Goal: Information Seeking & Learning: Learn about a topic

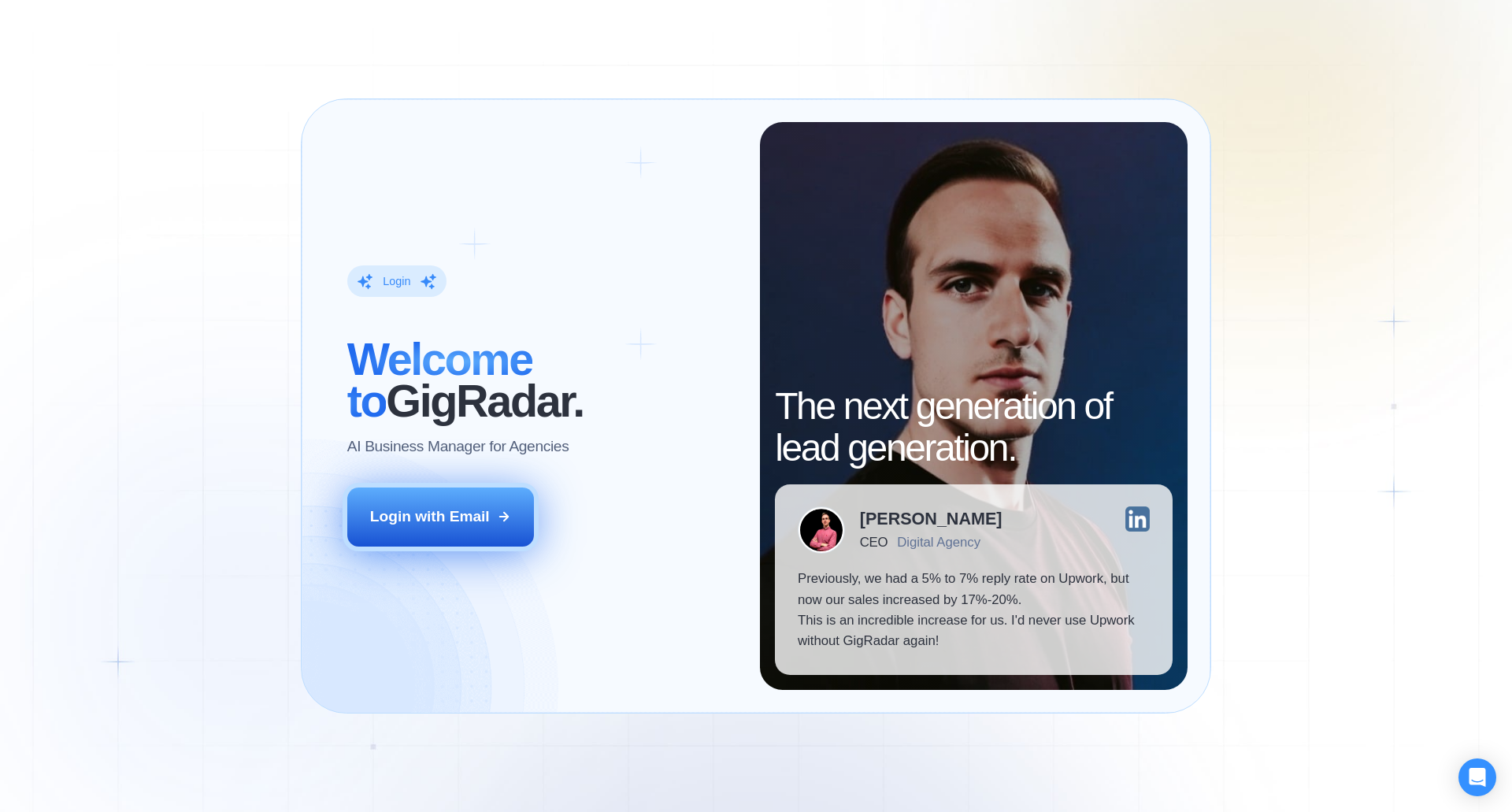
click at [464, 535] on button "Login with Email" at bounding box center [440, 516] width 187 height 58
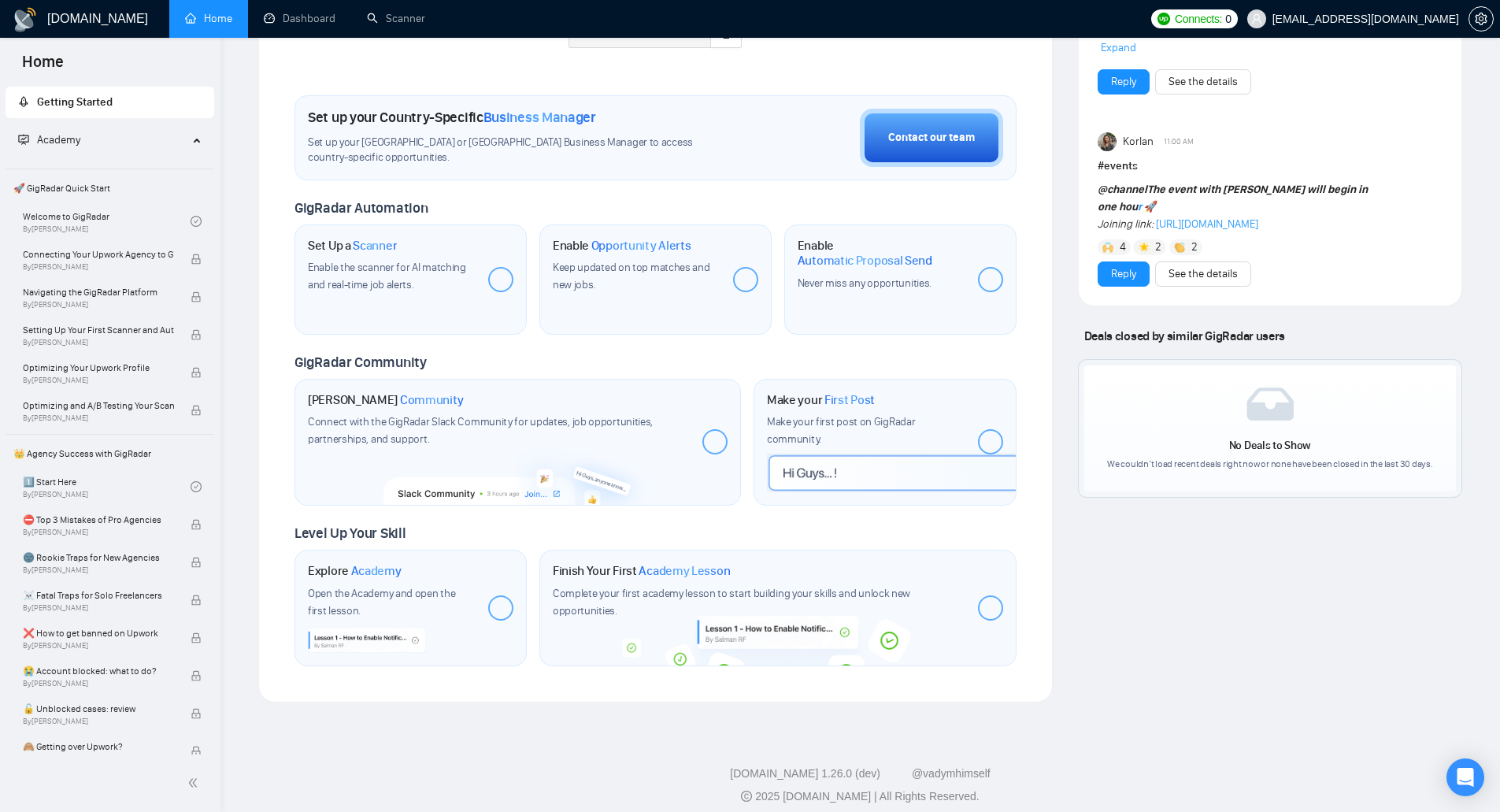
scroll to position [507, 0]
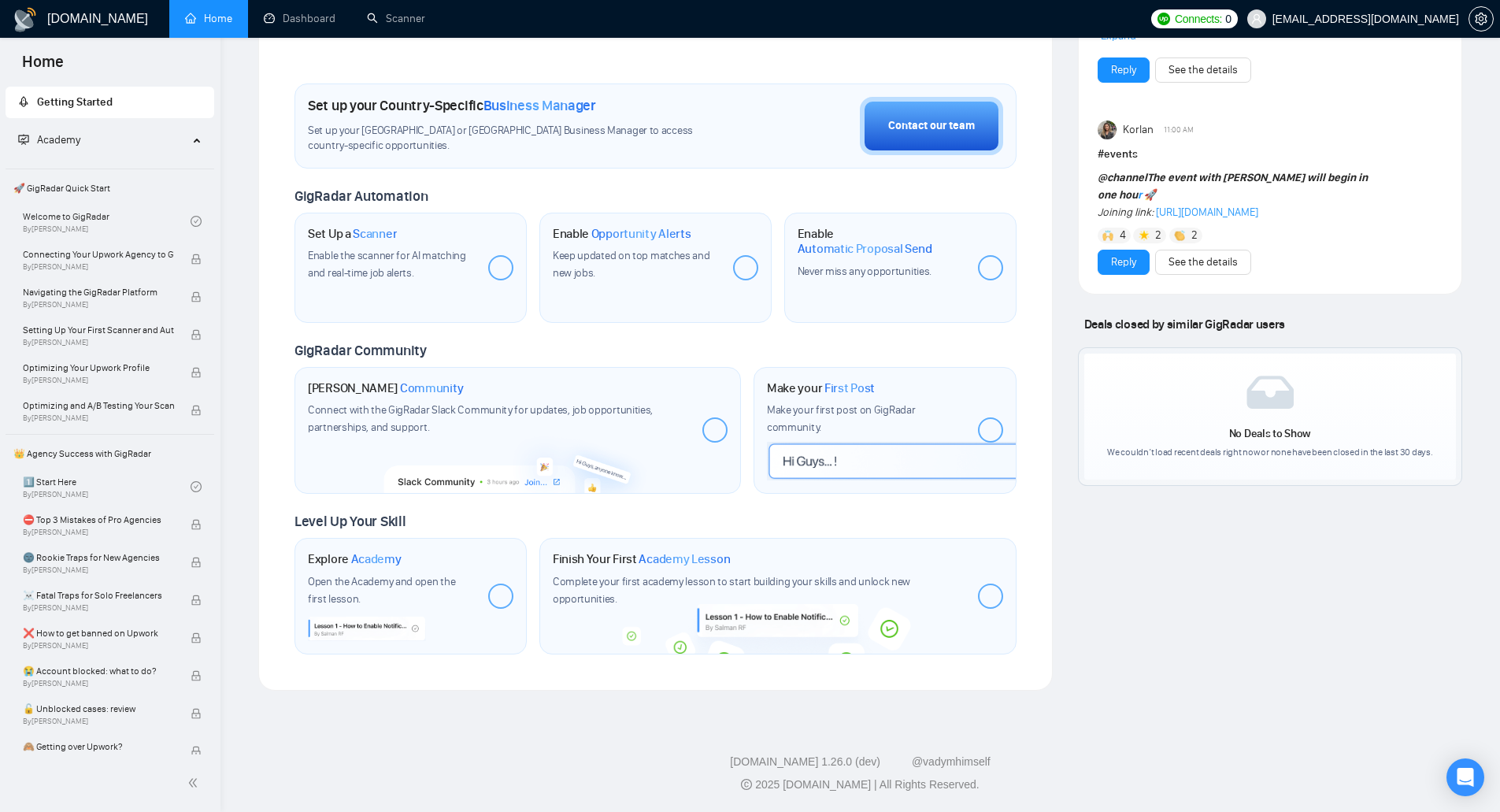
click at [588, 434] on div "Connect with the GigRadar Slack Community for updates, job opportunities, partn…" at bounding box center [498, 419] width 382 height 35
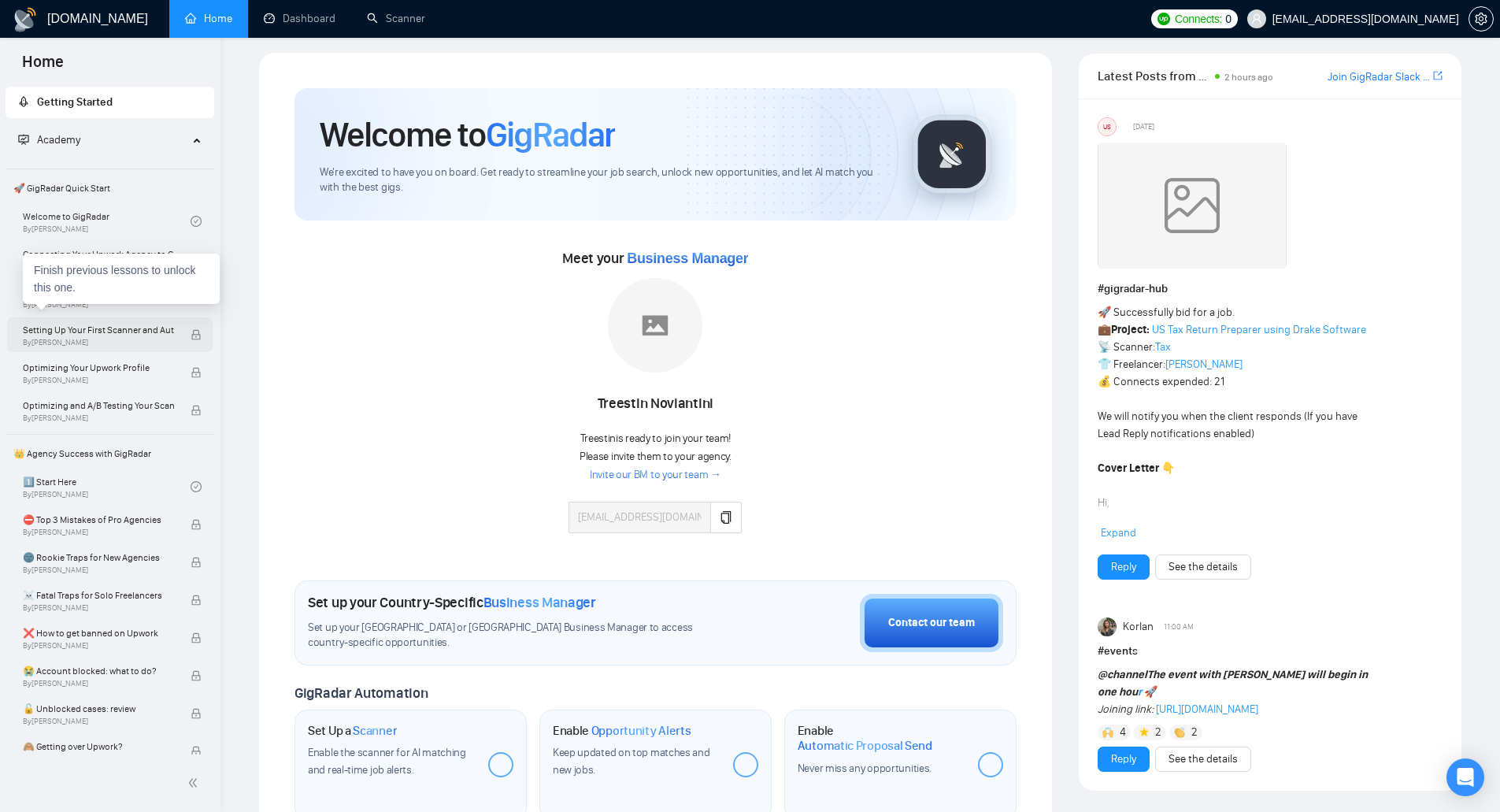
scroll to position [0, 0]
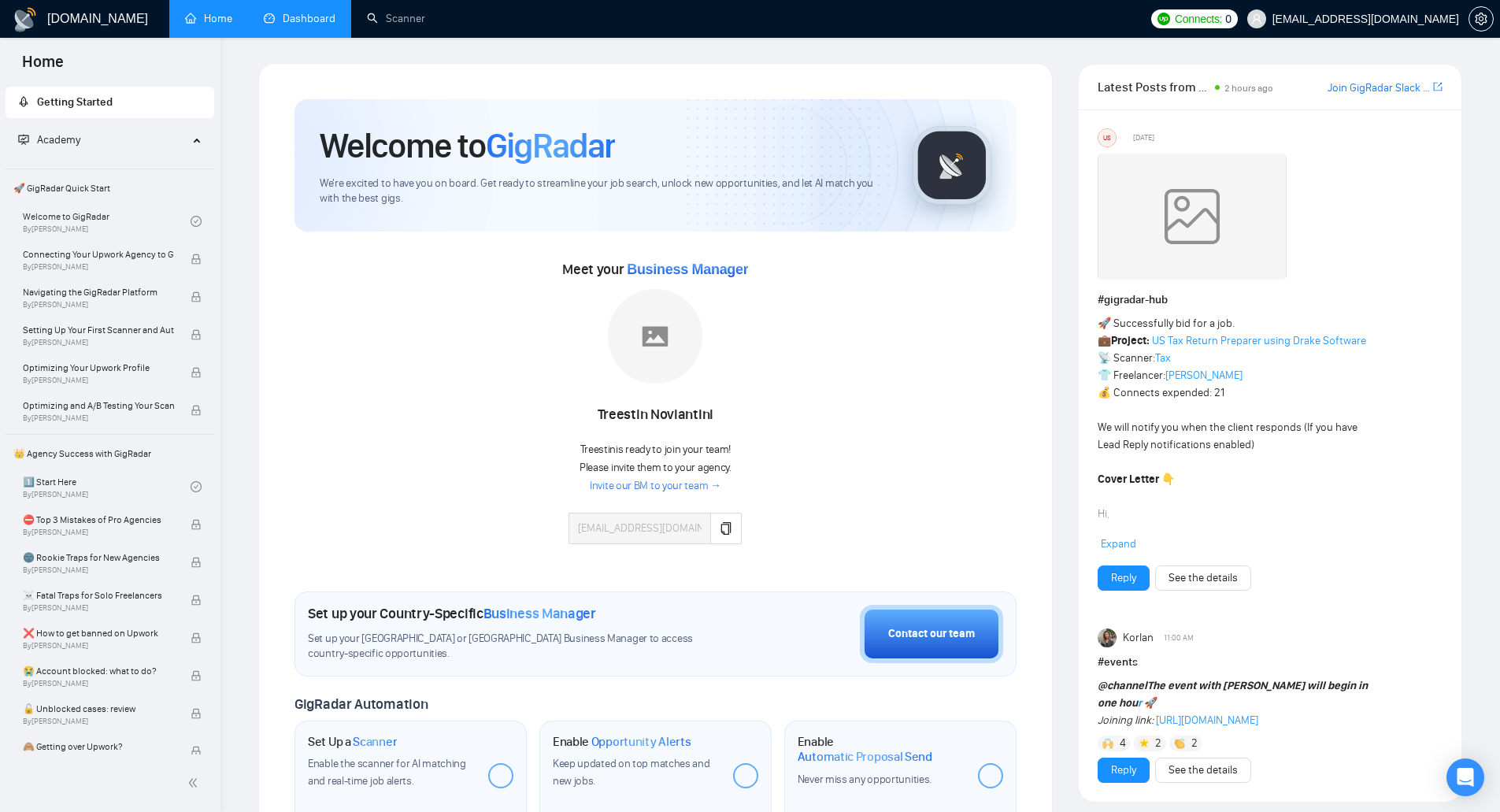
click at [297, 23] on link "Dashboard" at bounding box center [299, 18] width 72 height 14
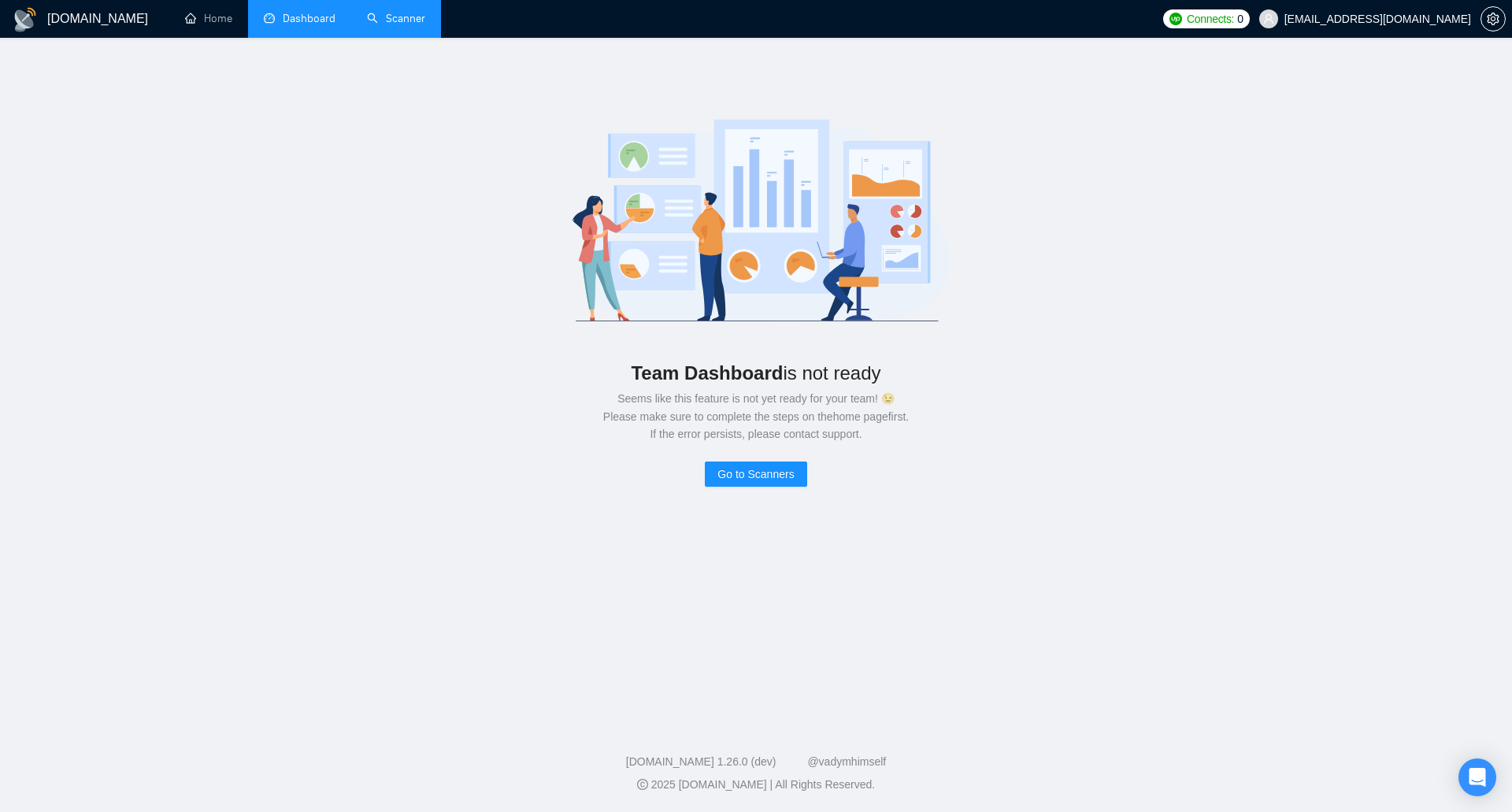
click at [399, 17] on link "Scanner" at bounding box center [395, 18] width 58 height 14
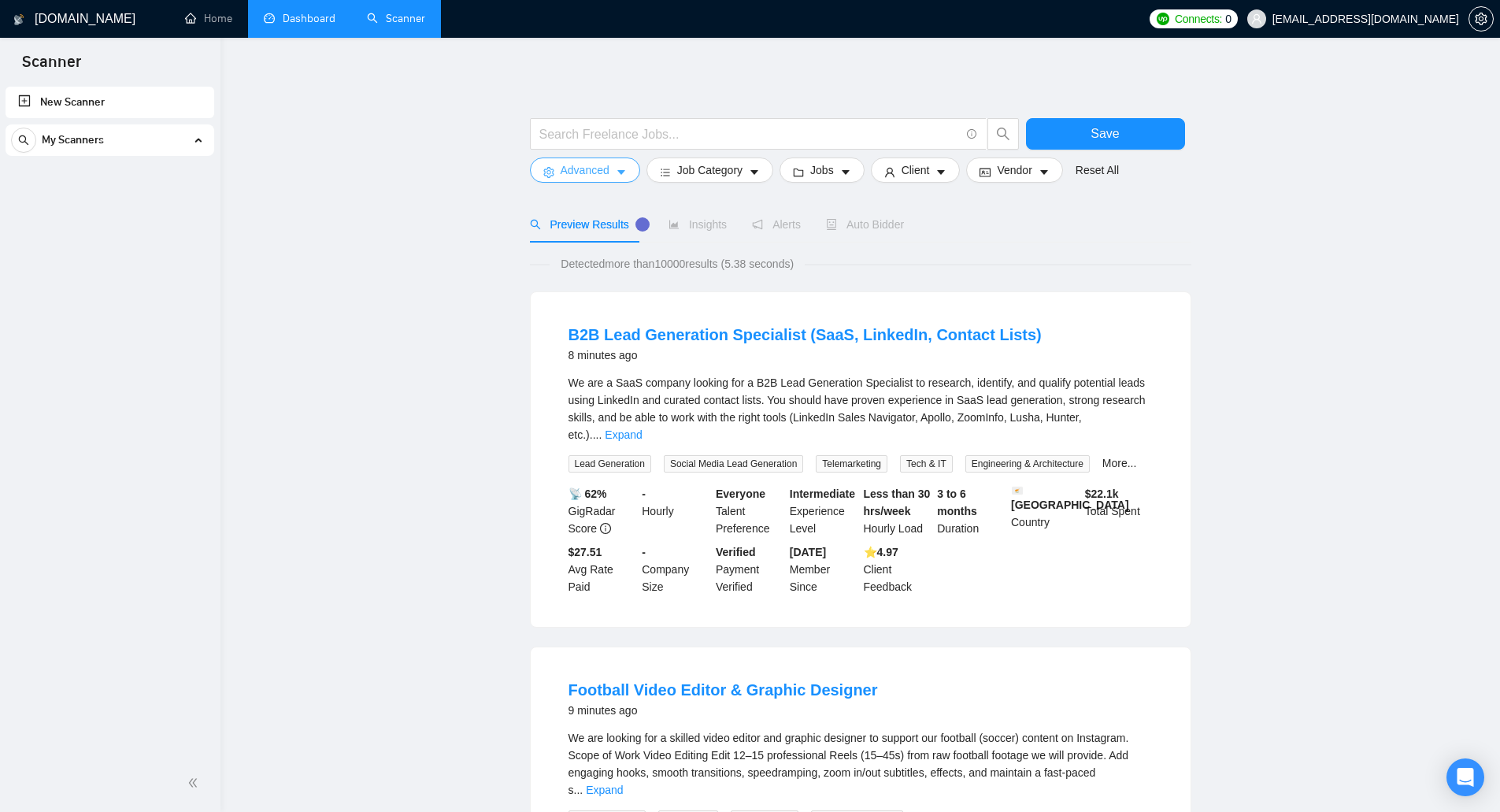
click at [629, 168] on button "Advanced" at bounding box center [585, 169] width 110 height 25
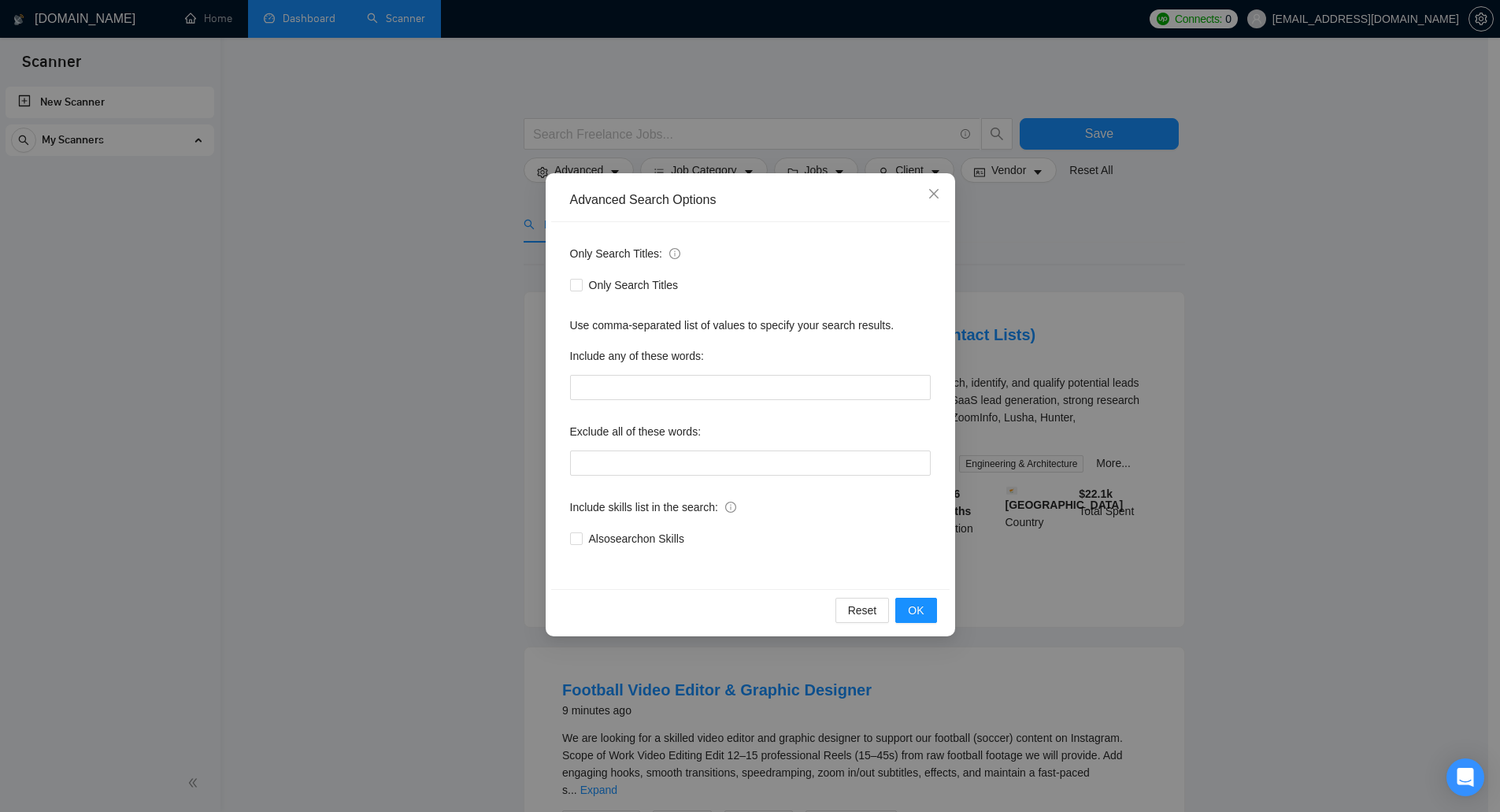
click at [451, 208] on div "Advanced Search Options Only Search Titles: Only Search Titles Use comma-separa…" at bounding box center [750, 406] width 1500 height 812
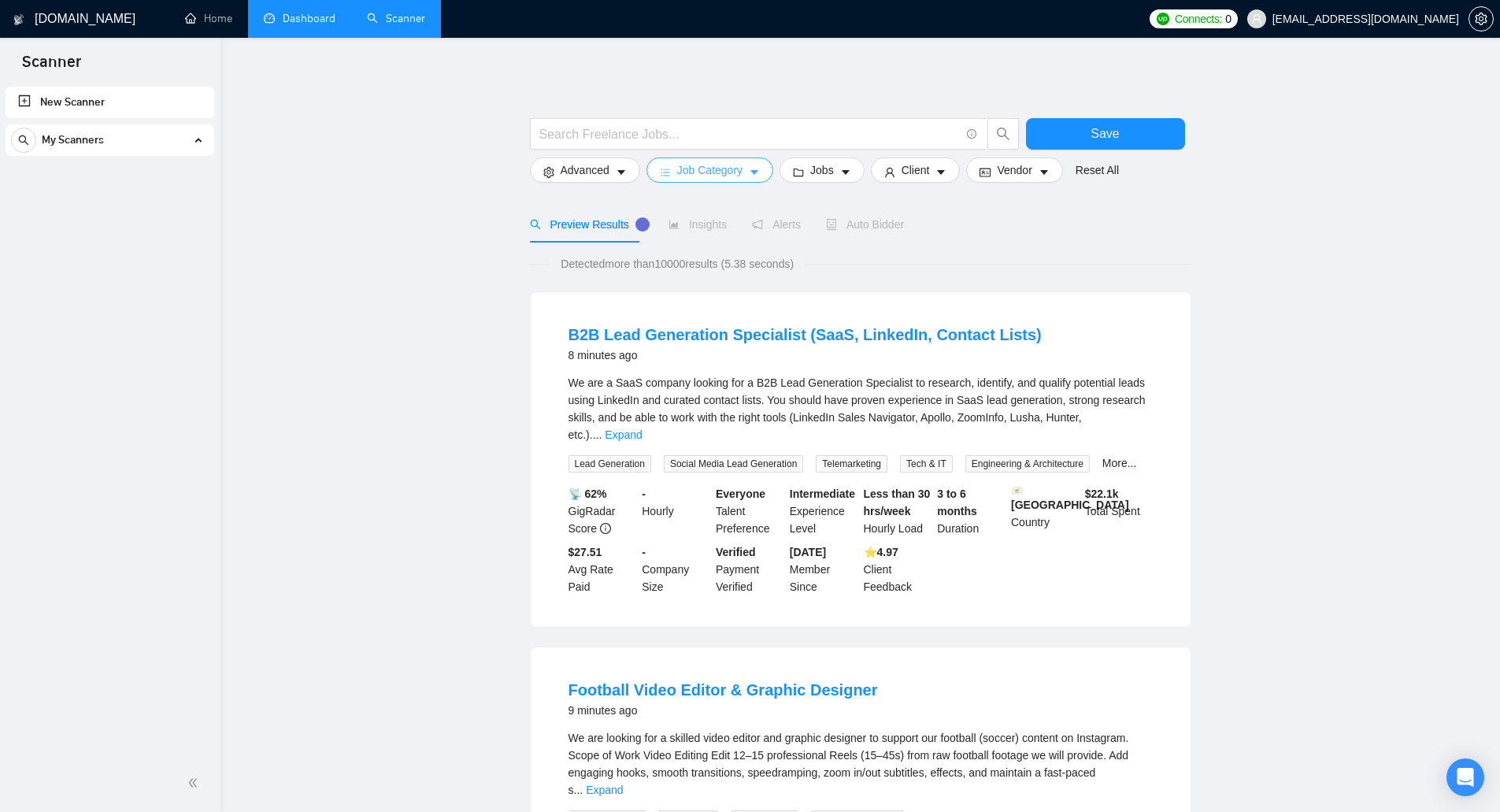
click at [691, 168] on span "Job Category" at bounding box center [709, 169] width 65 height 17
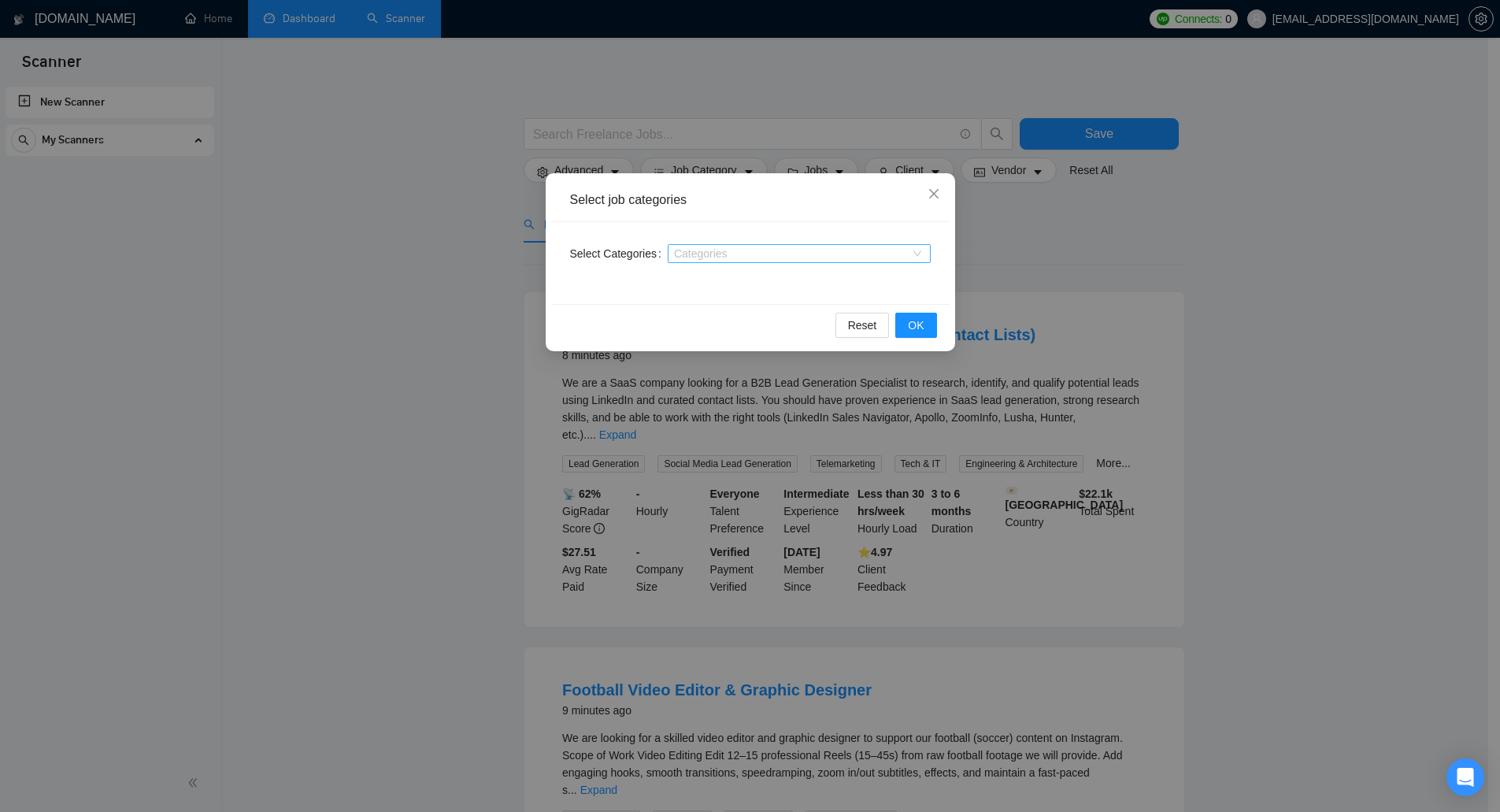
click at [698, 259] on div at bounding box center [791, 253] width 239 height 13
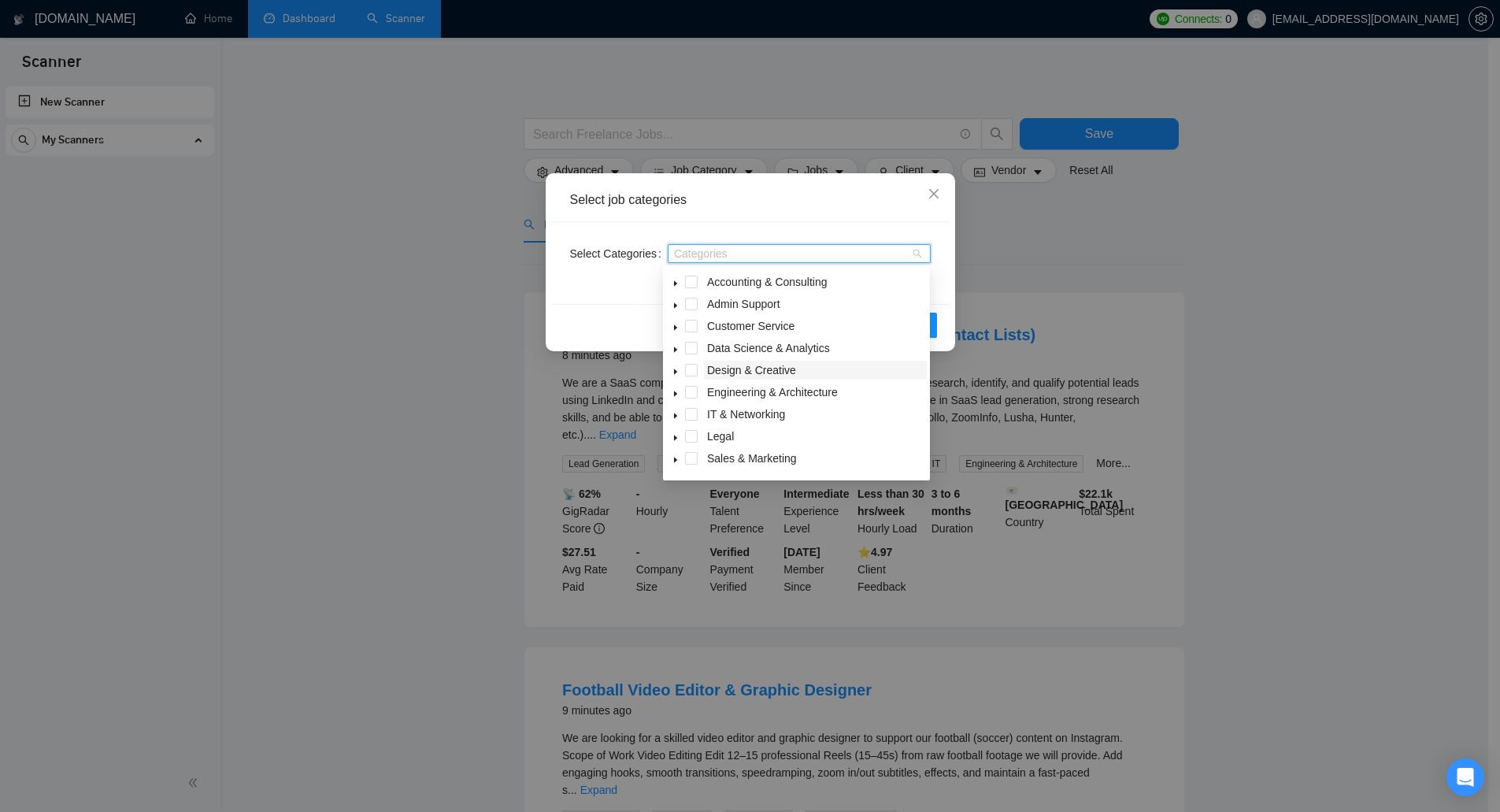
scroll to position [62, 0]
click at [437, 275] on div "Select job categories Select Categories Categories Reset OK" at bounding box center [750, 406] width 1500 height 812
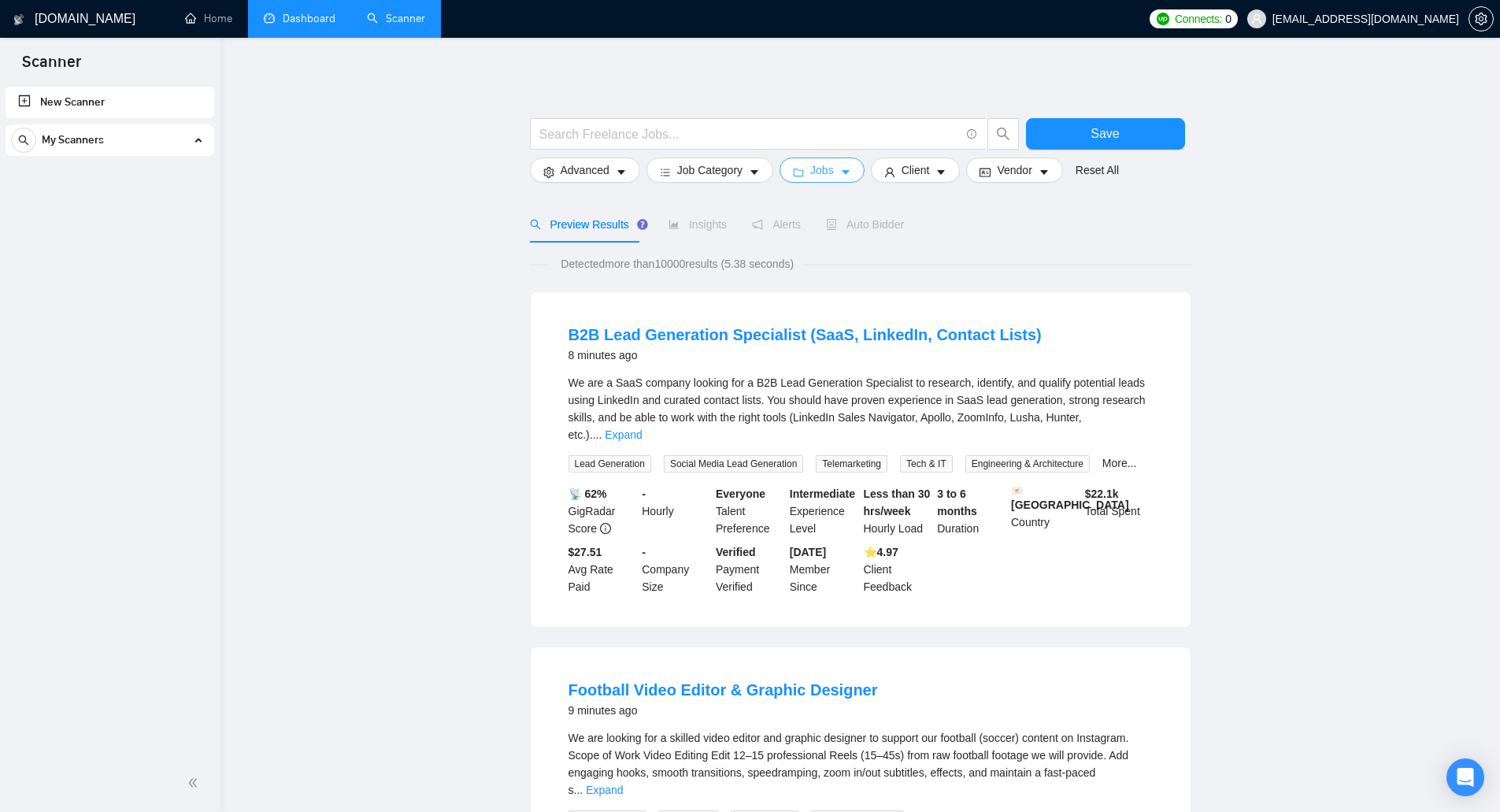
click at [844, 171] on icon "caret-down" at bounding box center [845, 172] width 11 height 11
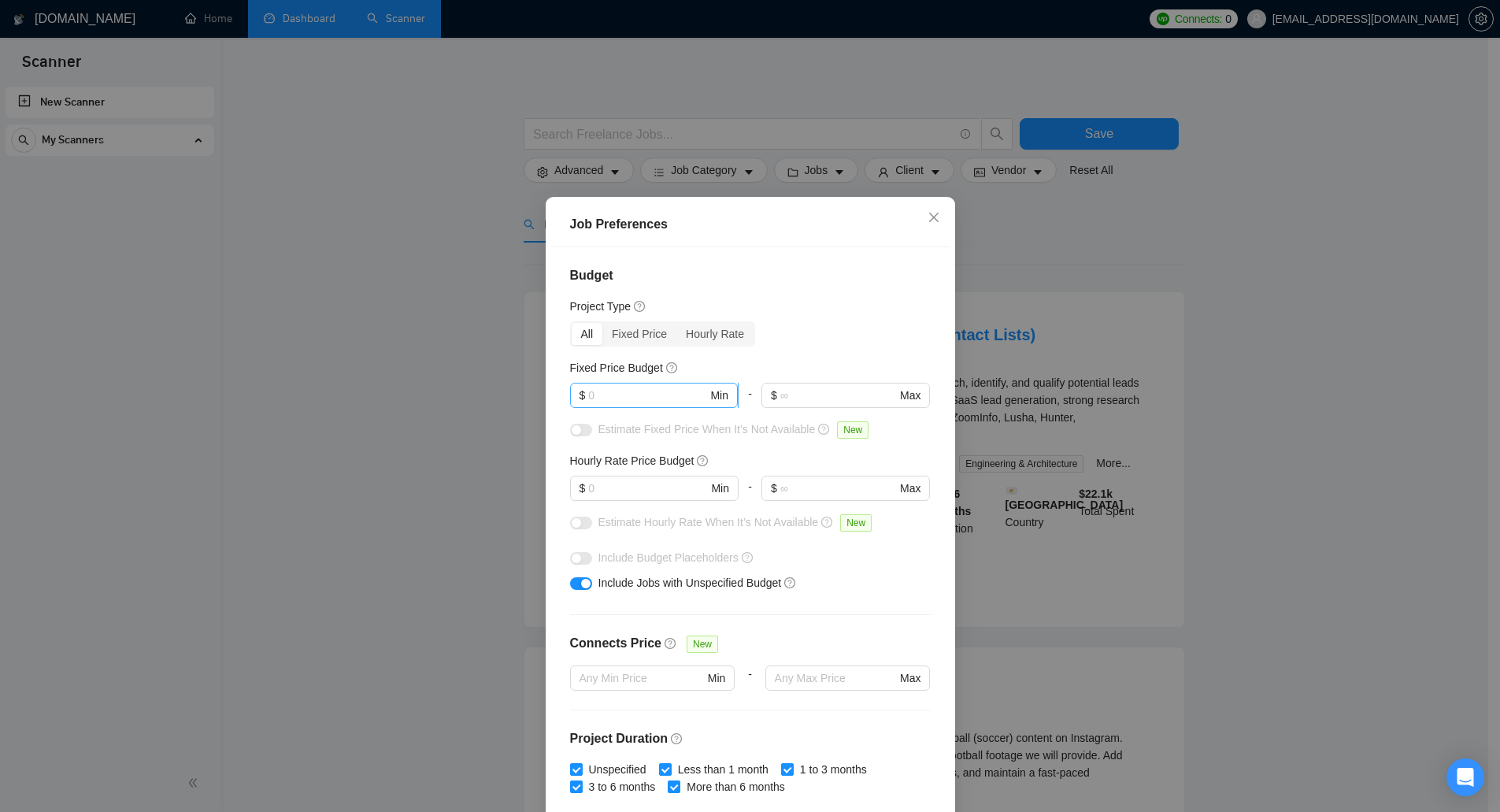
click at [684, 394] on input "text" at bounding box center [647, 395] width 119 height 17
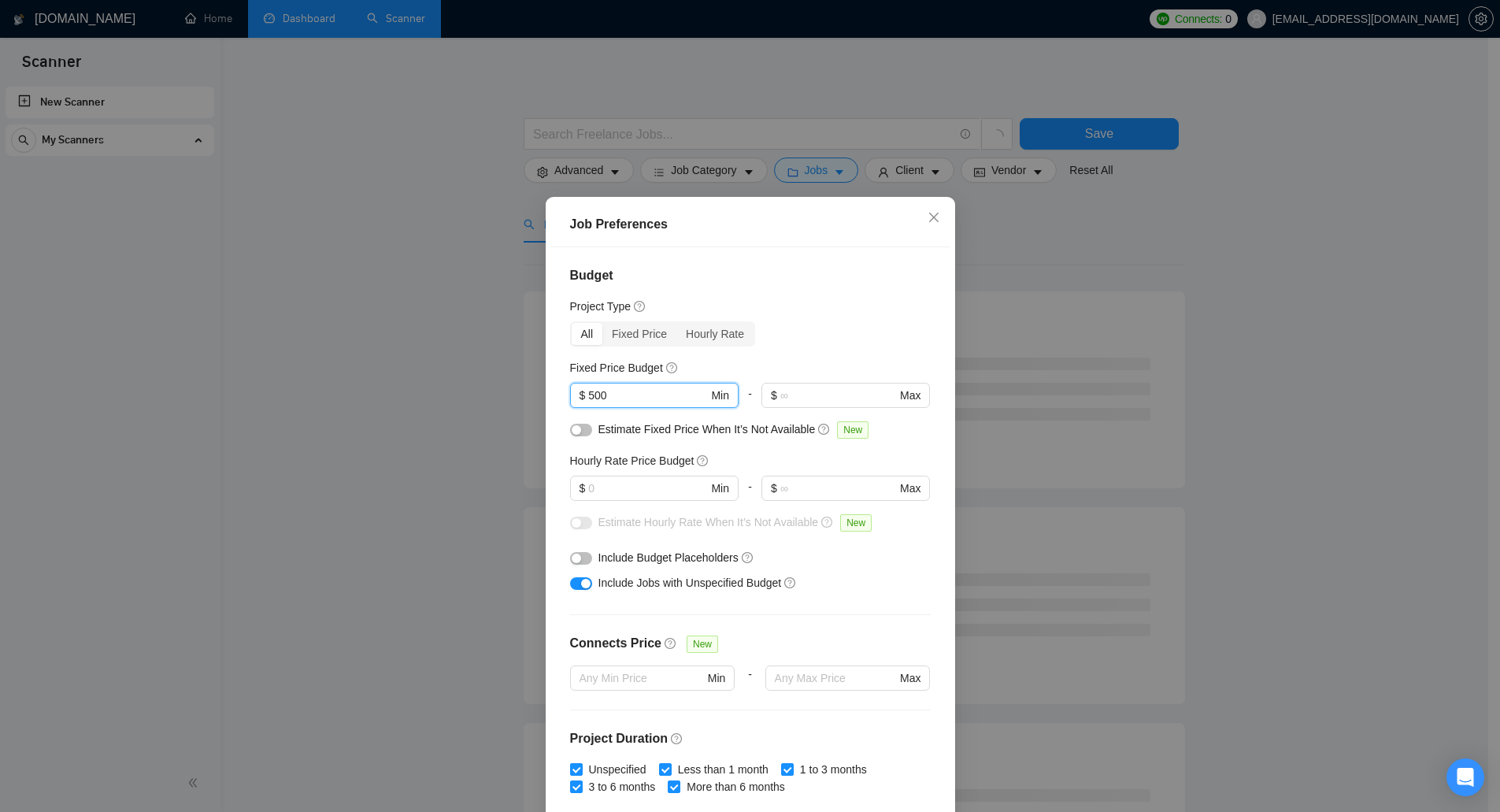
type input "500"
click at [432, 399] on div "Job Preferences Budget Project Type All Fixed Price Hourly Rate Fixed Price Bud…" at bounding box center [750, 406] width 1500 height 812
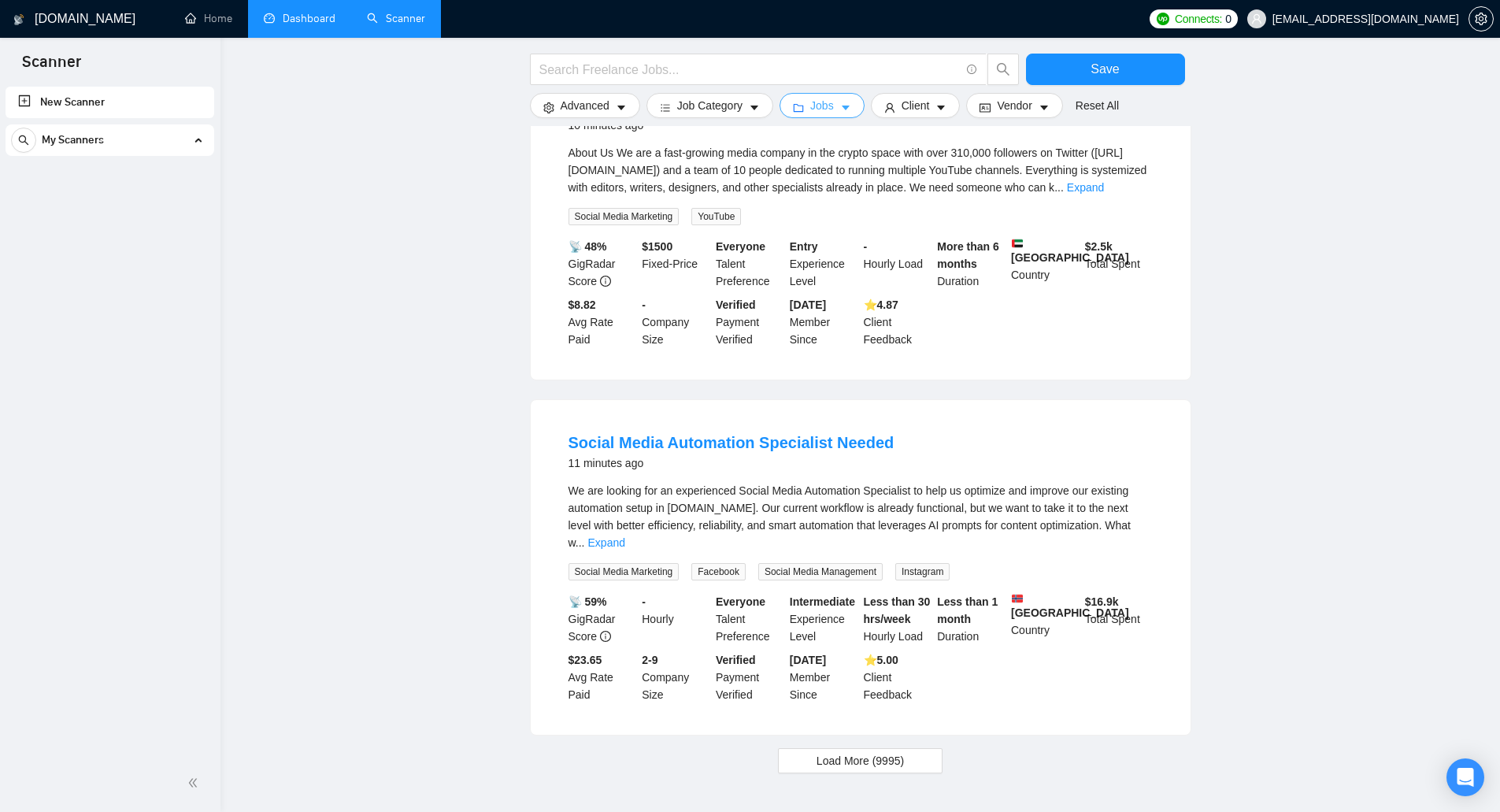
scroll to position [1327, 0]
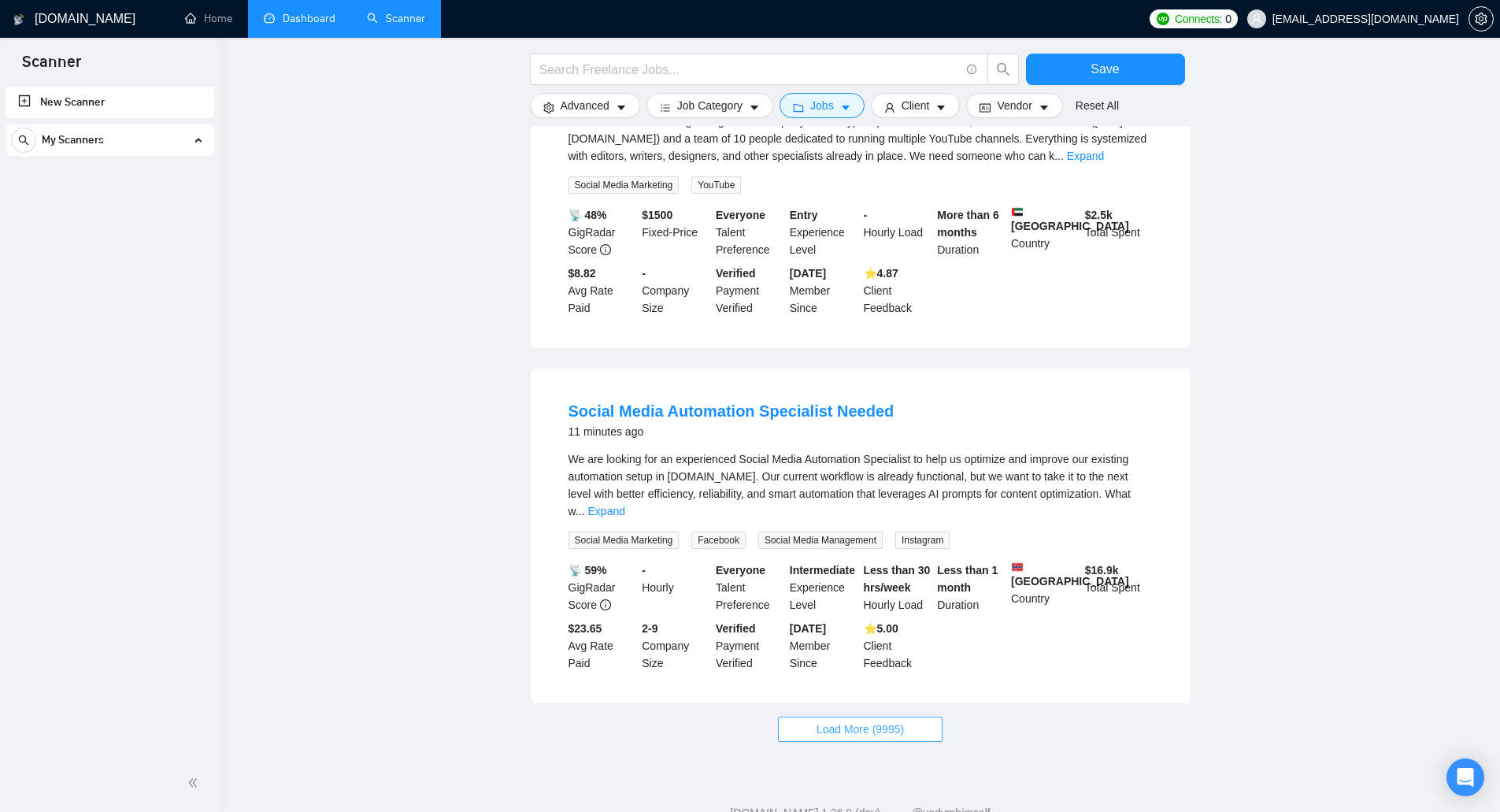
click at [865, 720] on span "Load More (9995)" at bounding box center [860, 728] width 87 height 17
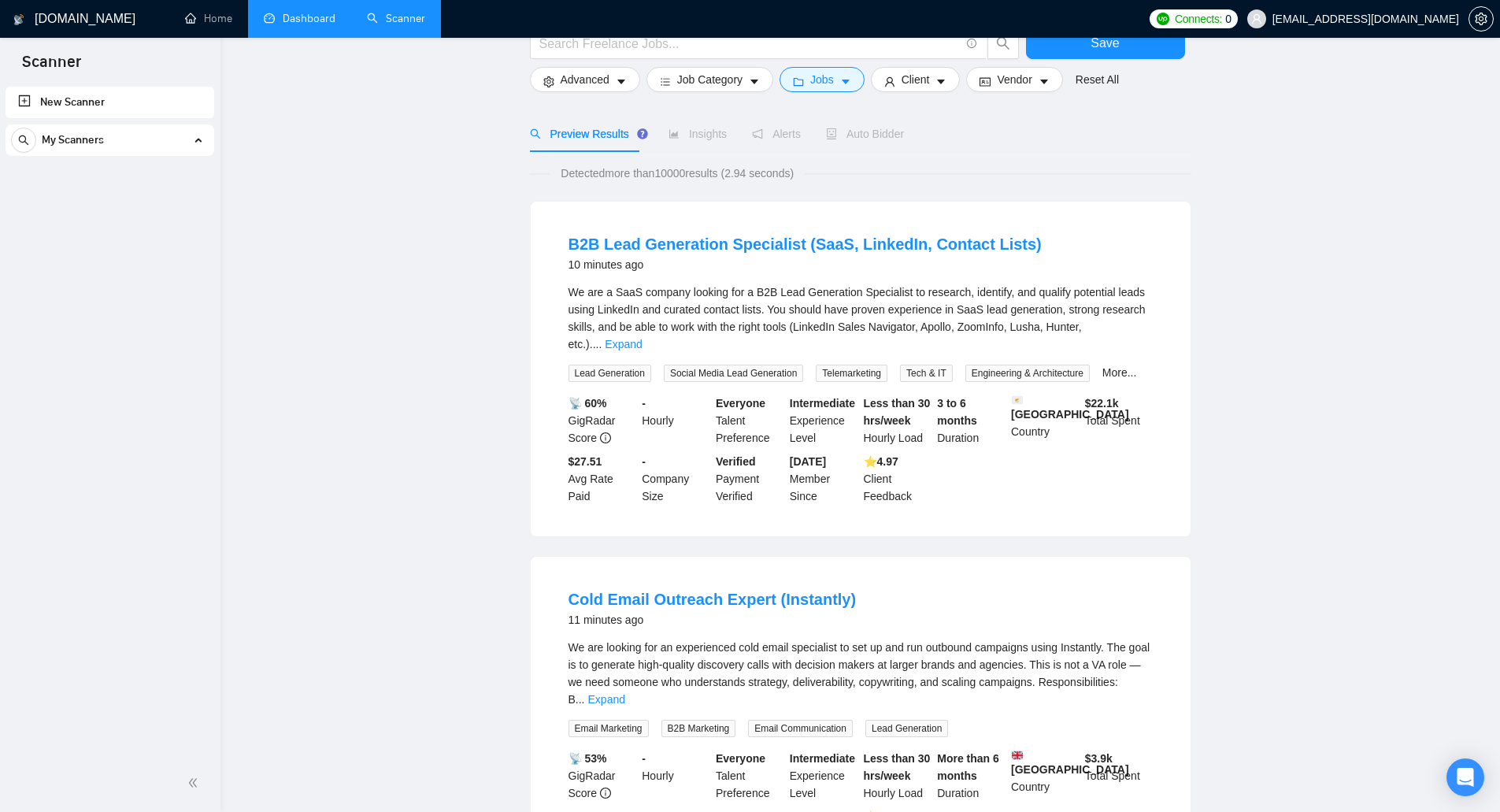
scroll to position [0, 0]
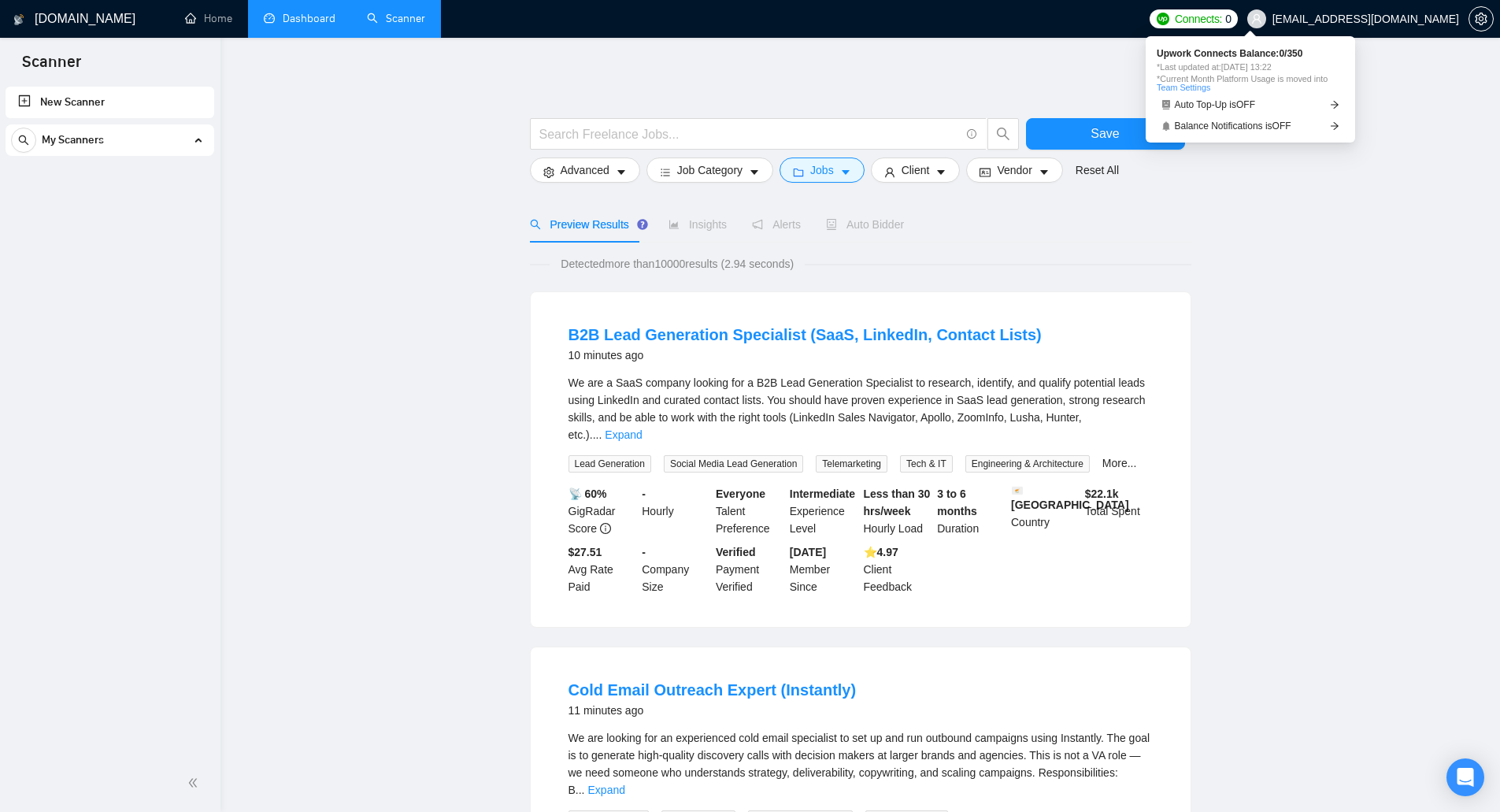
click at [1222, 15] on span "Connects:" at bounding box center [1198, 18] width 47 height 17
click at [305, 19] on link "Dashboard" at bounding box center [299, 18] width 72 height 14
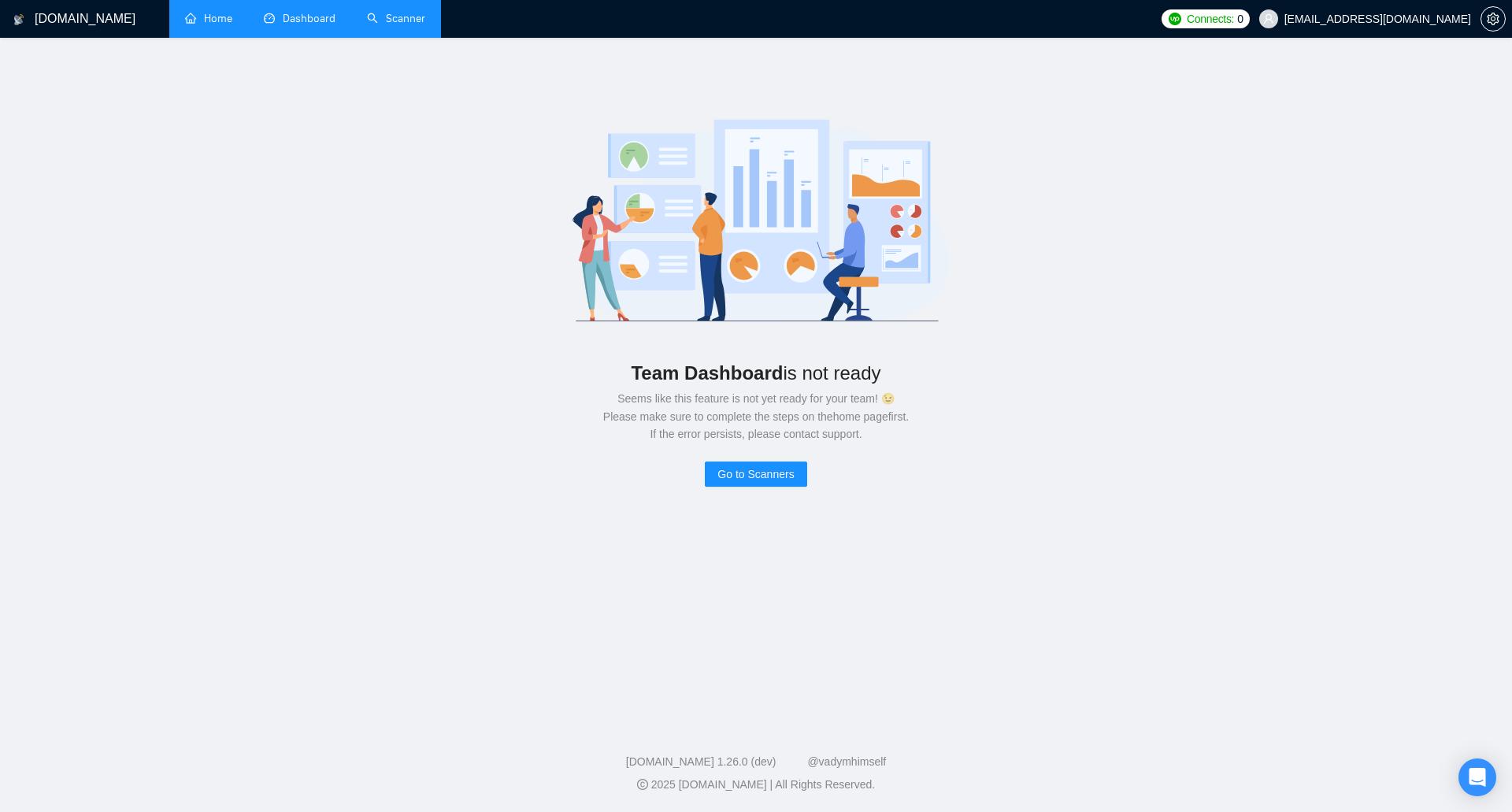
click at [227, 16] on link "Home" at bounding box center [208, 18] width 47 height 14
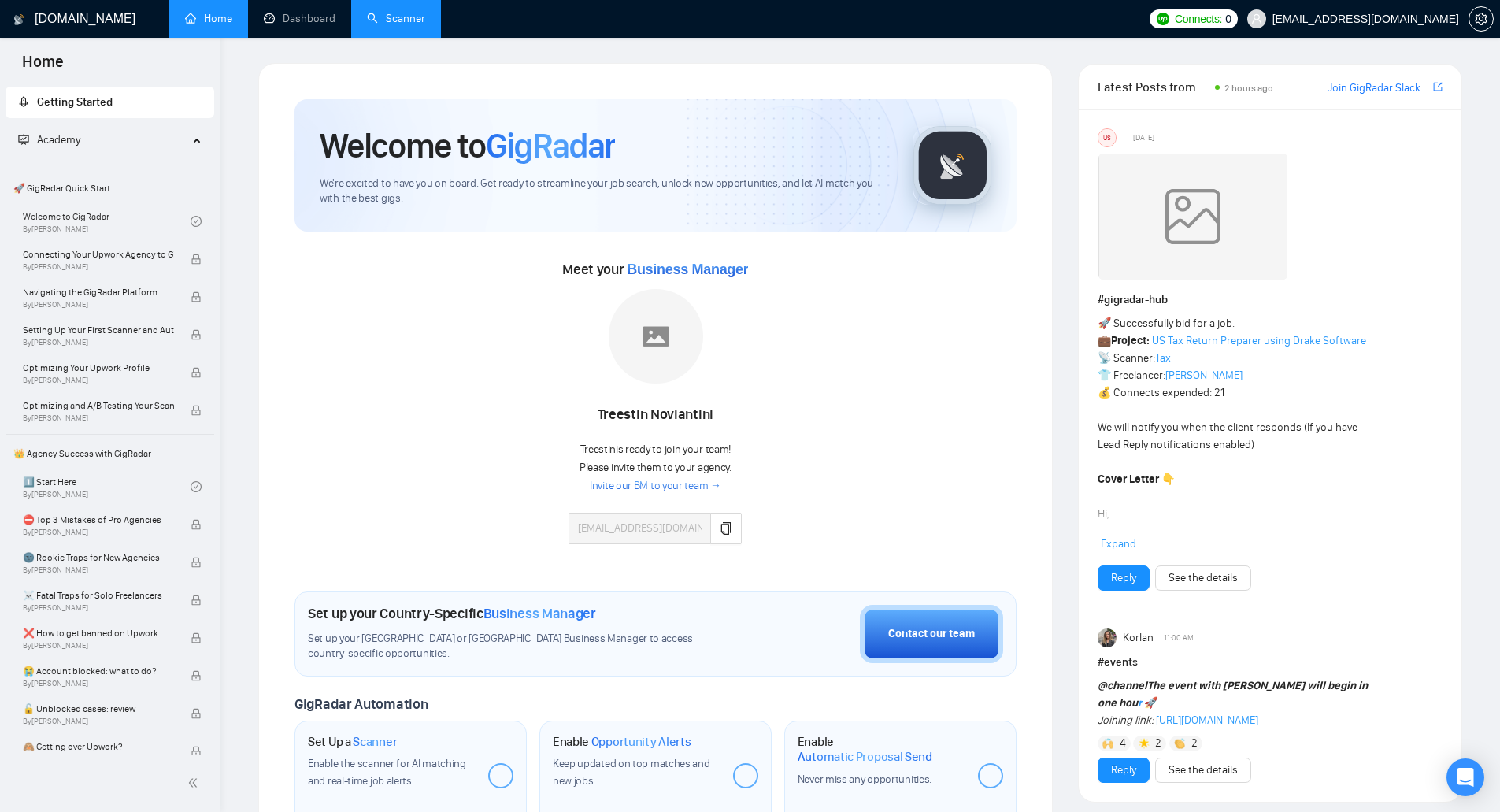
click at [182, 132] on span "Academy" at bounding box center [103, 140] width 170 height 31
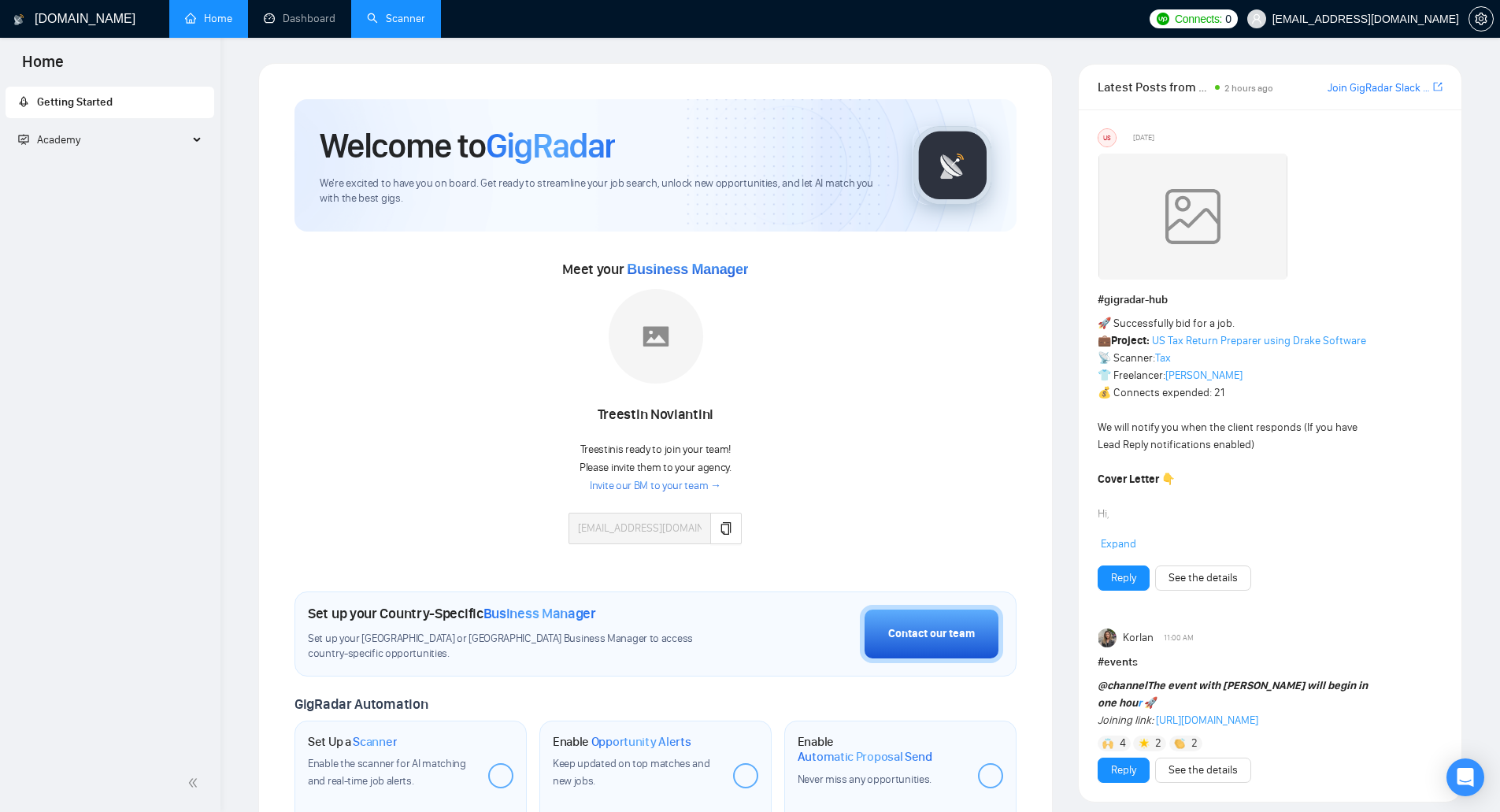
click at [182, 132] on span "Academy" at bounding box center [103, 140] width 170 height 31
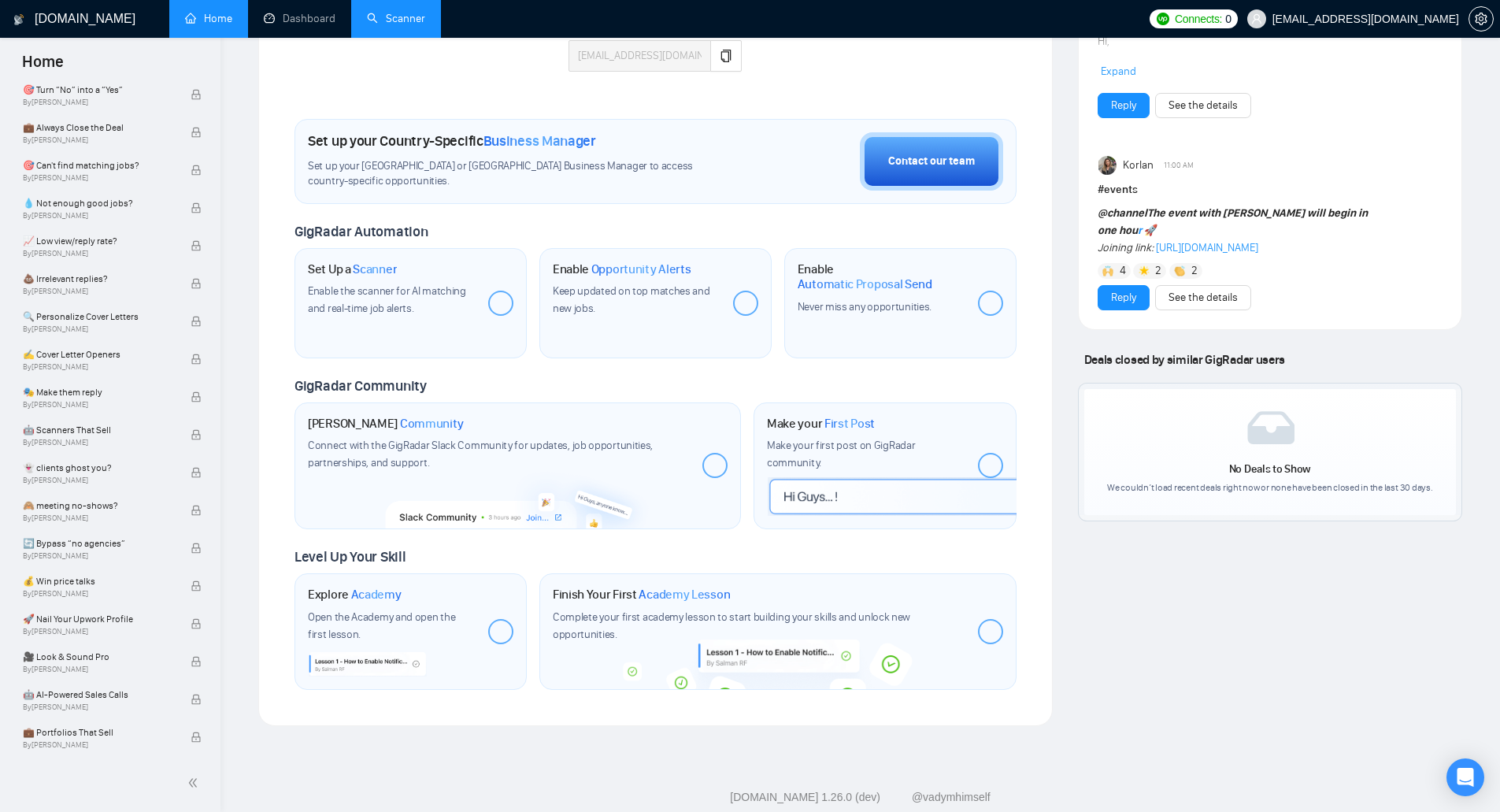
scroll to position [507, 0]
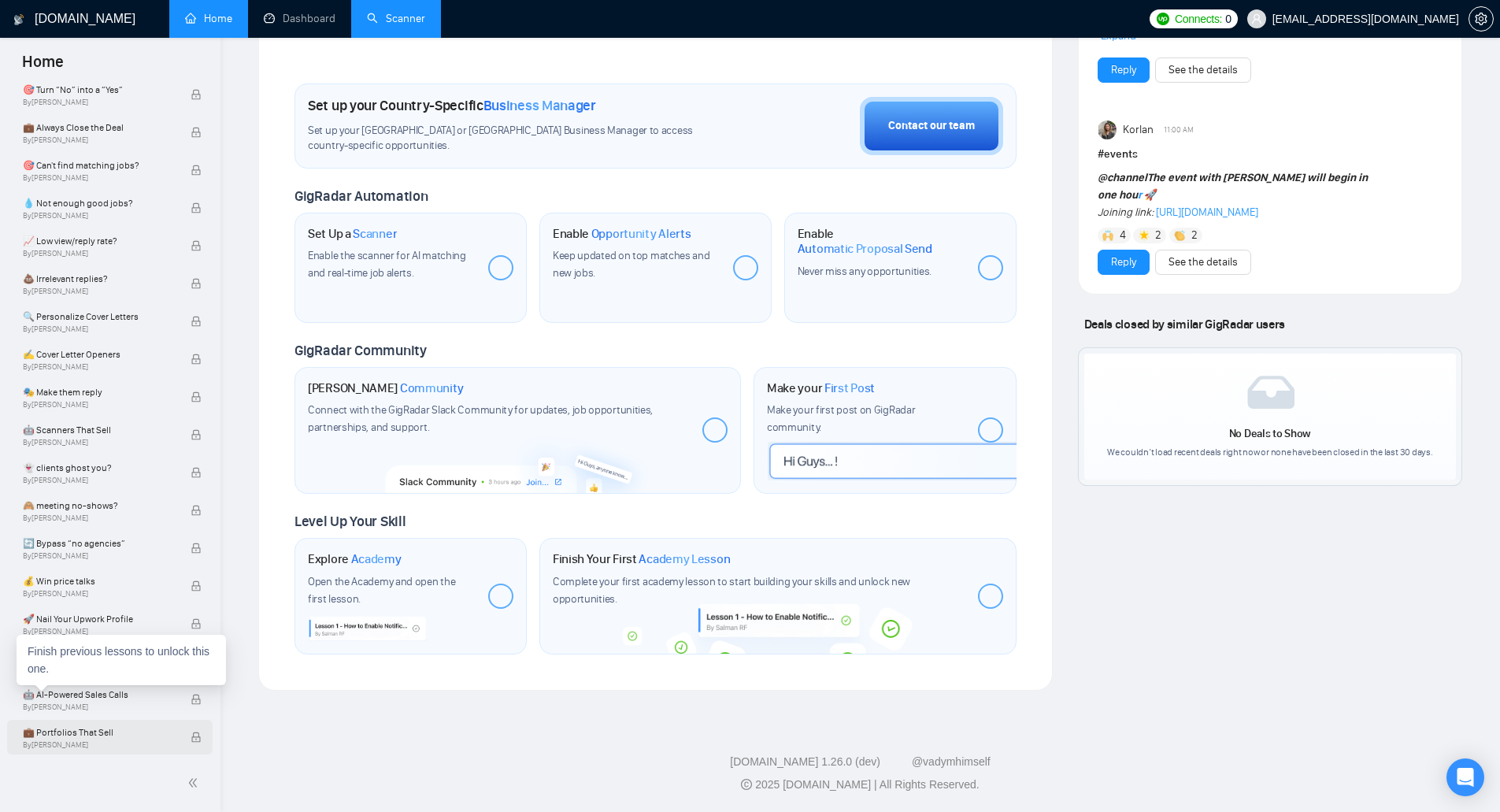
click at [130, 735] on span "💼 Portfolios That Sell" at bounding box center [99, 732] width 151 height 16
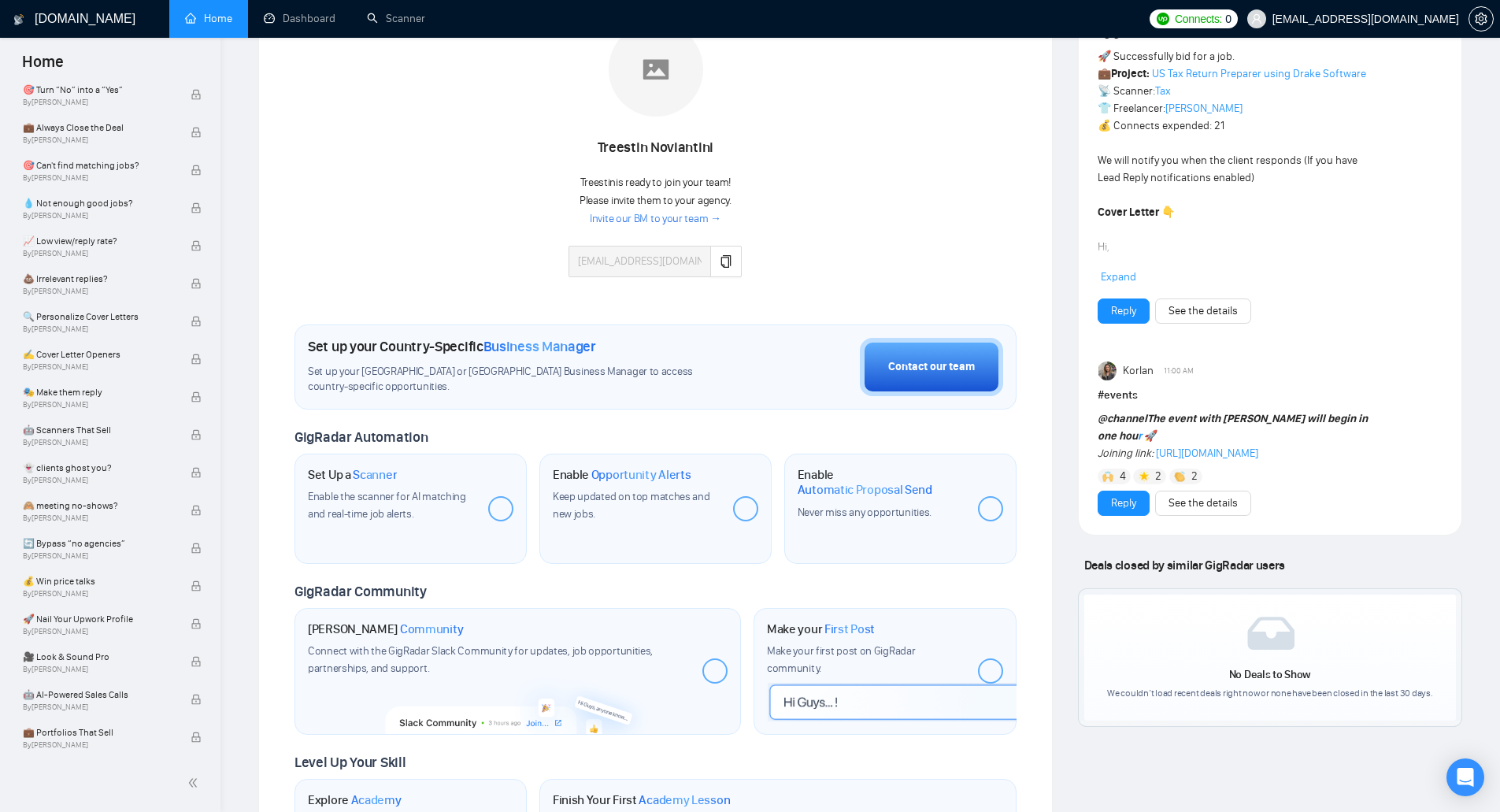
scroll to position [315, 0]
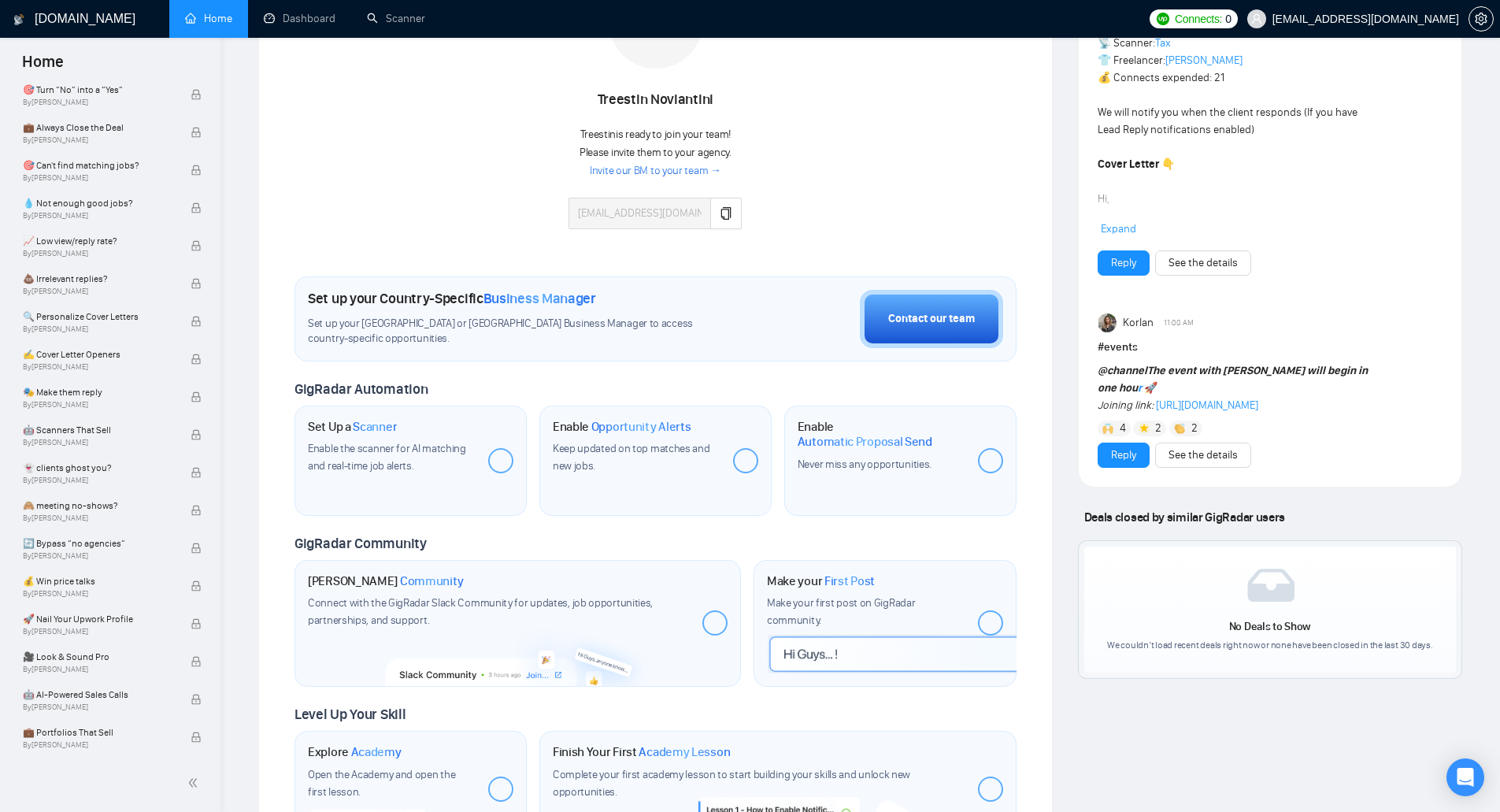
click at [983, 462] on div at bounding box center [990, 460] width 25 height 25
click at [882, 458] on span "Never miss any opportunities." at bounding box center [864, 464] width 134 height 14
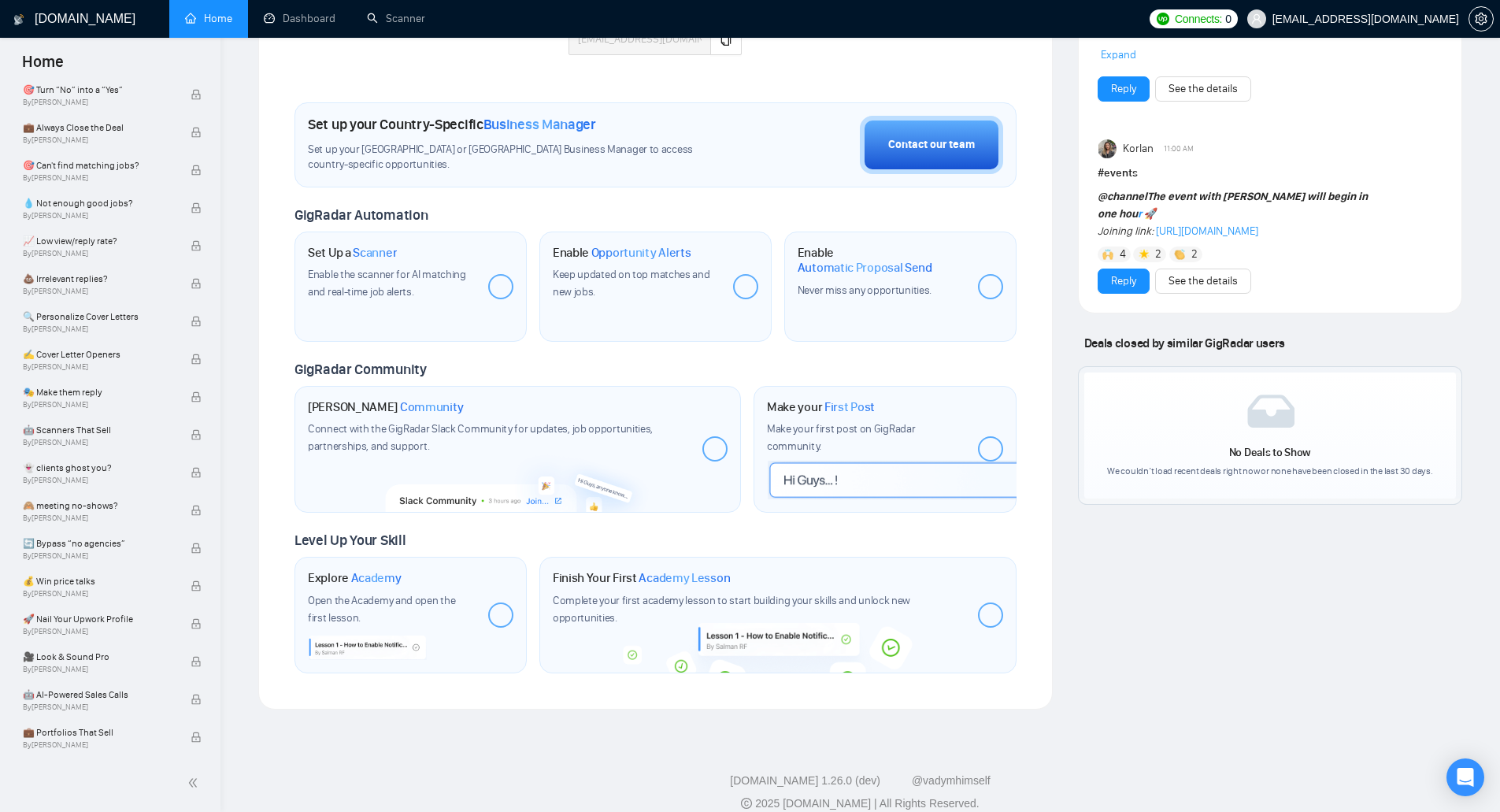
scroll to position [507, 0]
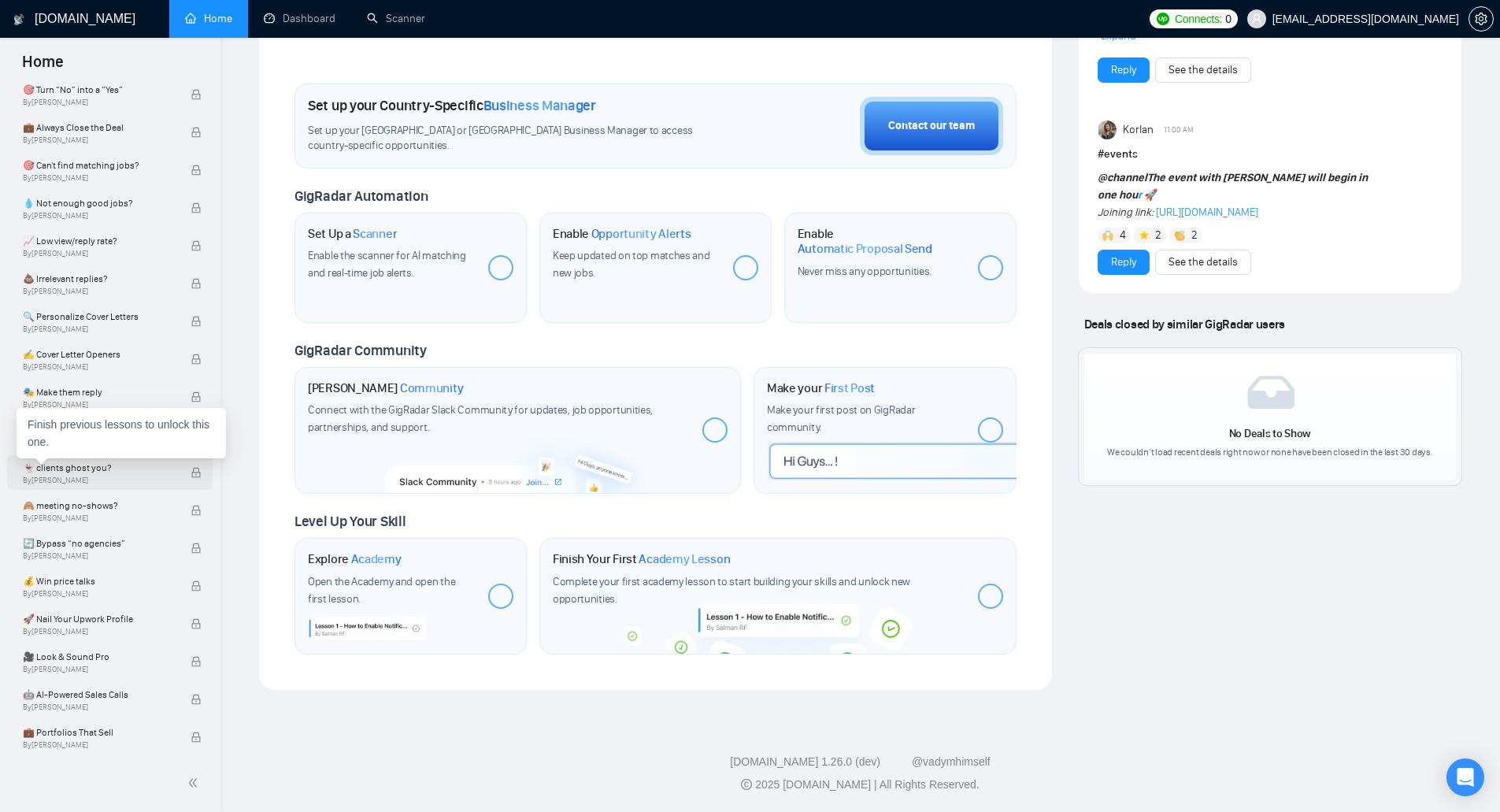
click at [117, 465] on span "👻 clients ghost you?" at bounding box center [99, 467] width 151 height 16
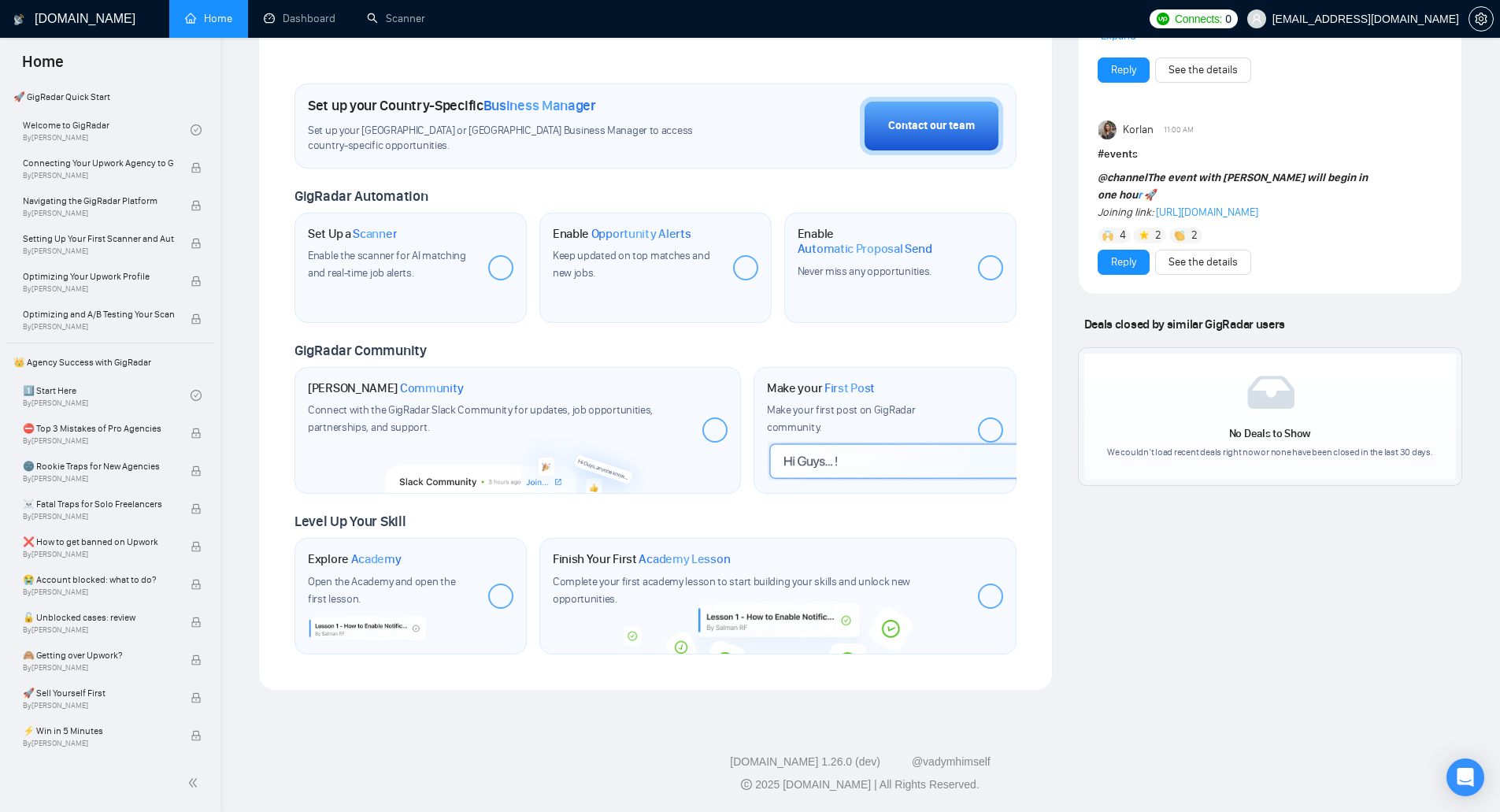
scroll to position [0, 0]
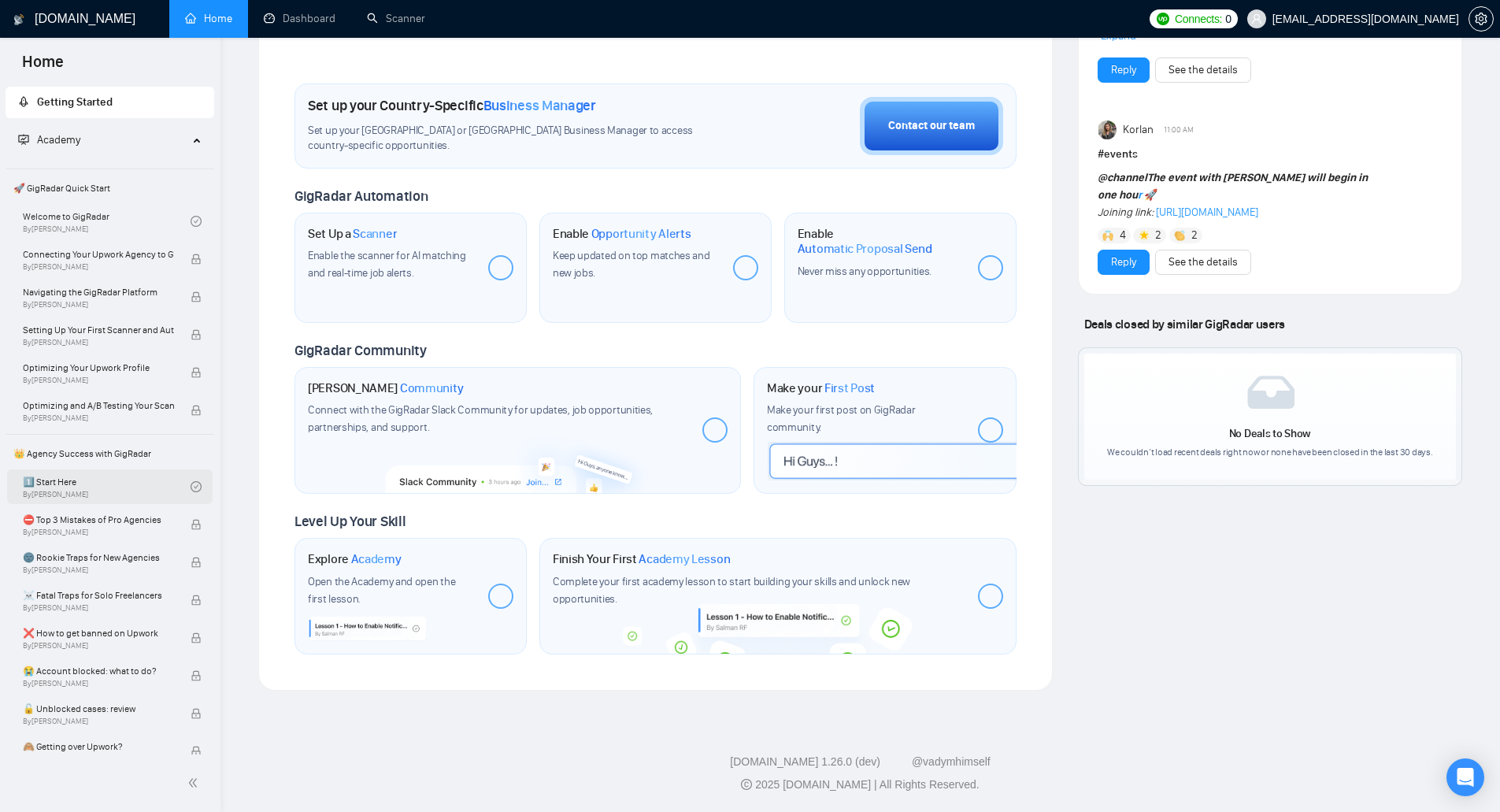
click at [148, 479] on link "1️⃣ Start Here By Vadym Ovcharenko" at bounding box center [107, 487] width 168 height 35
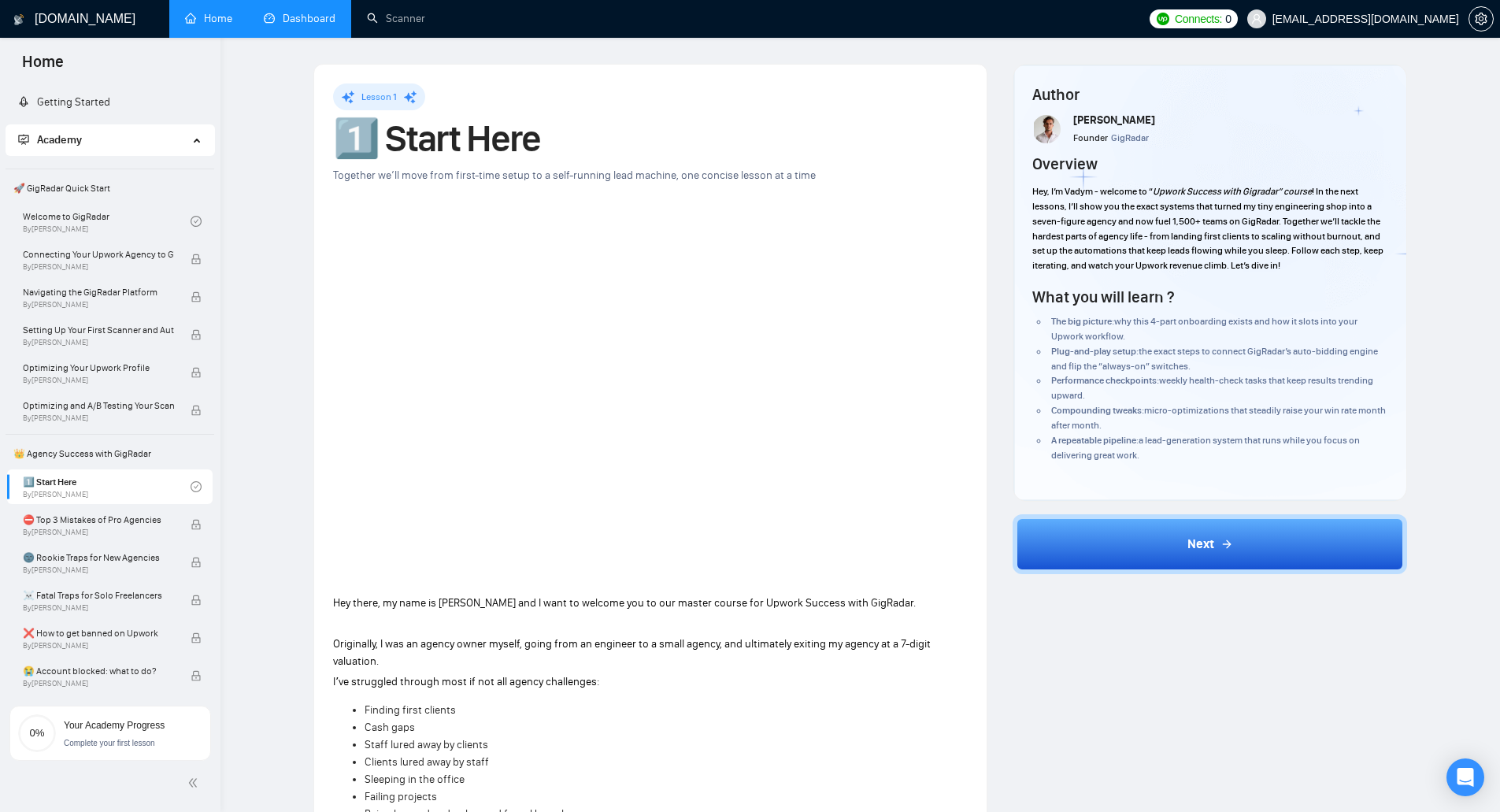
click at [308, 25] on link "Dashboard" at bounding box center [299, 18] width 72 height 14
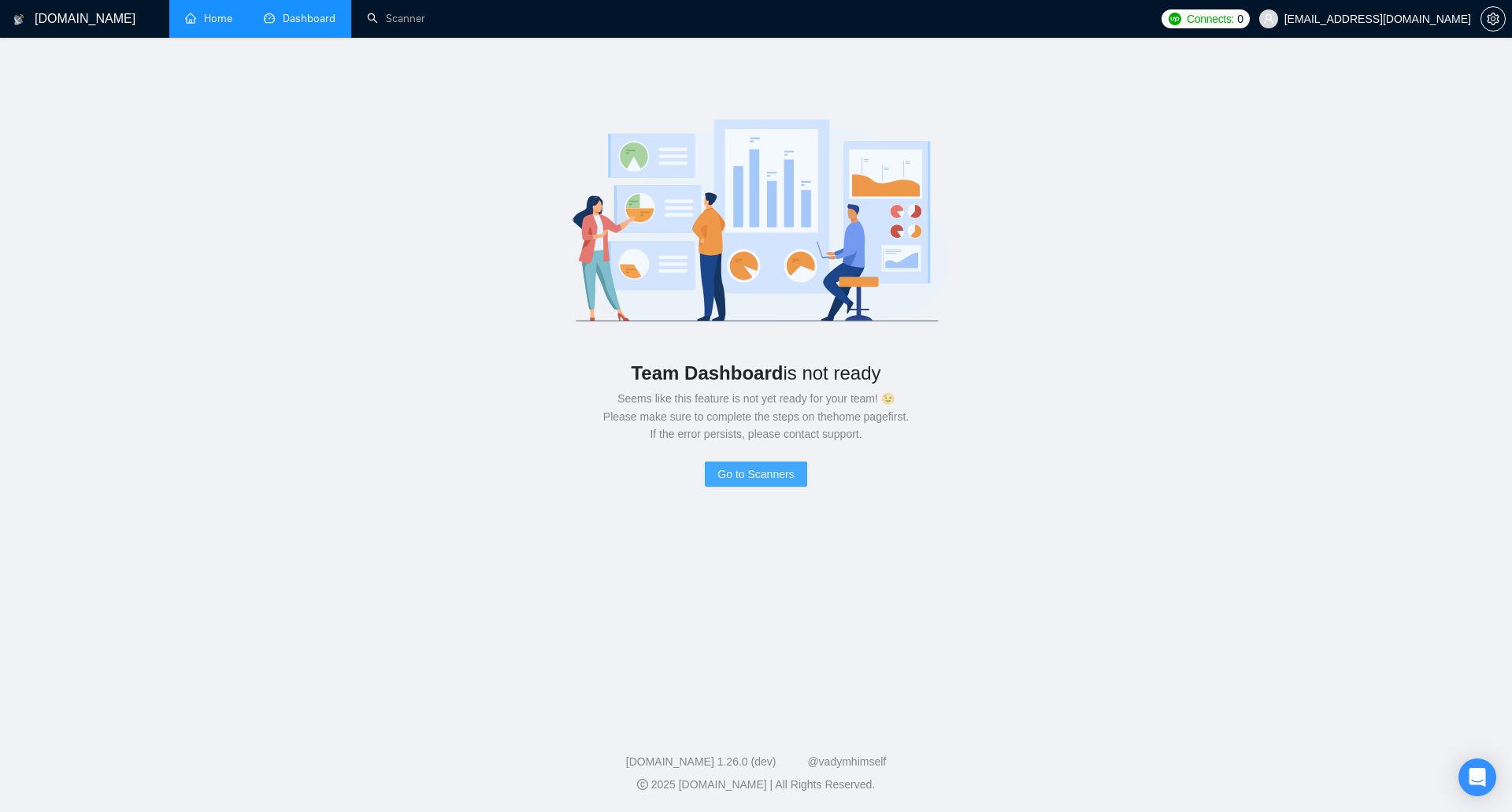
click at [769, 463] on button "Go to Scanners" at bounding box center [755, 473] width 101 height 25
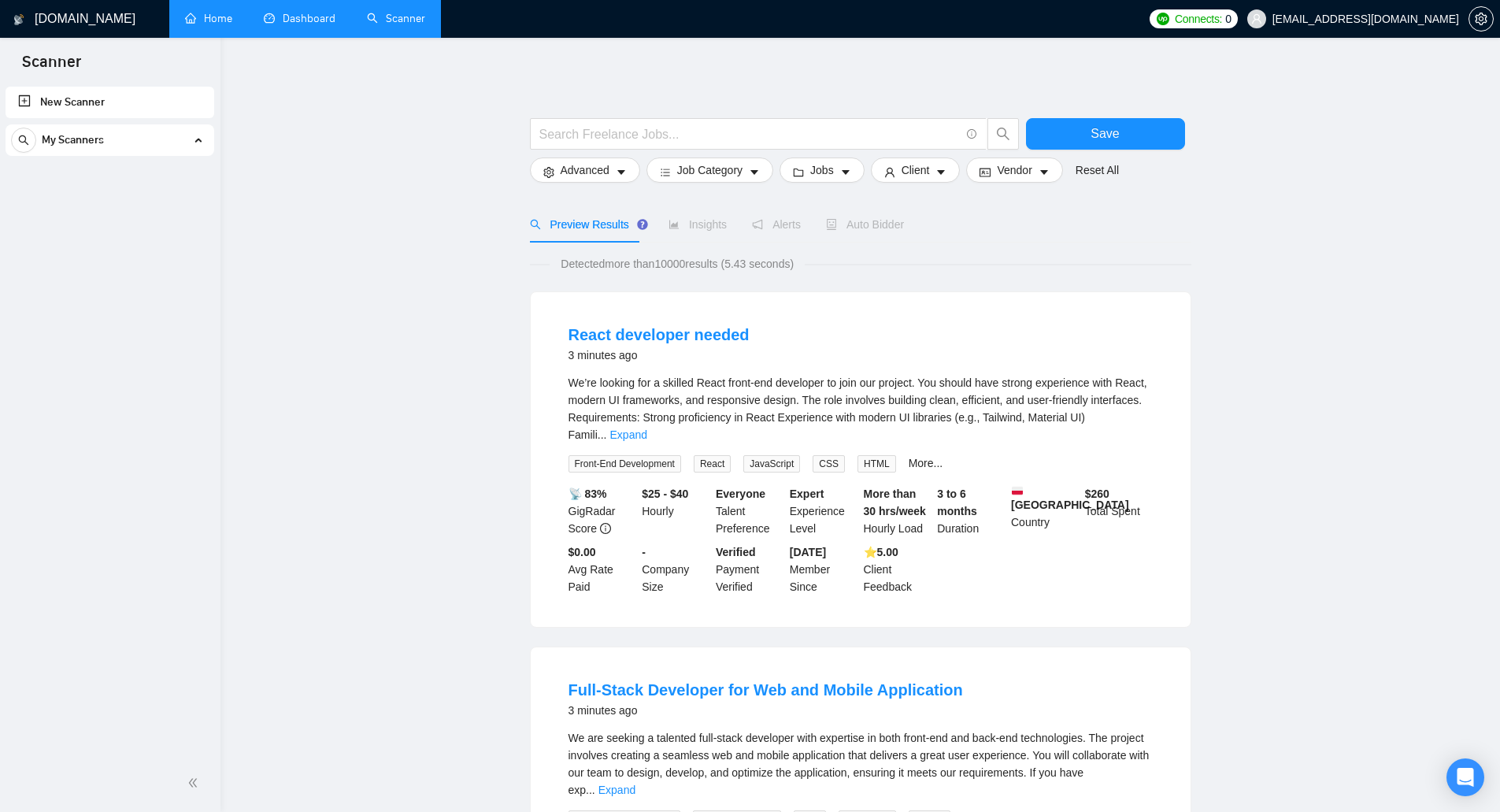
click at [823, 168] on span "Jobs" at bounding box center [822, 169] width 24 height 17
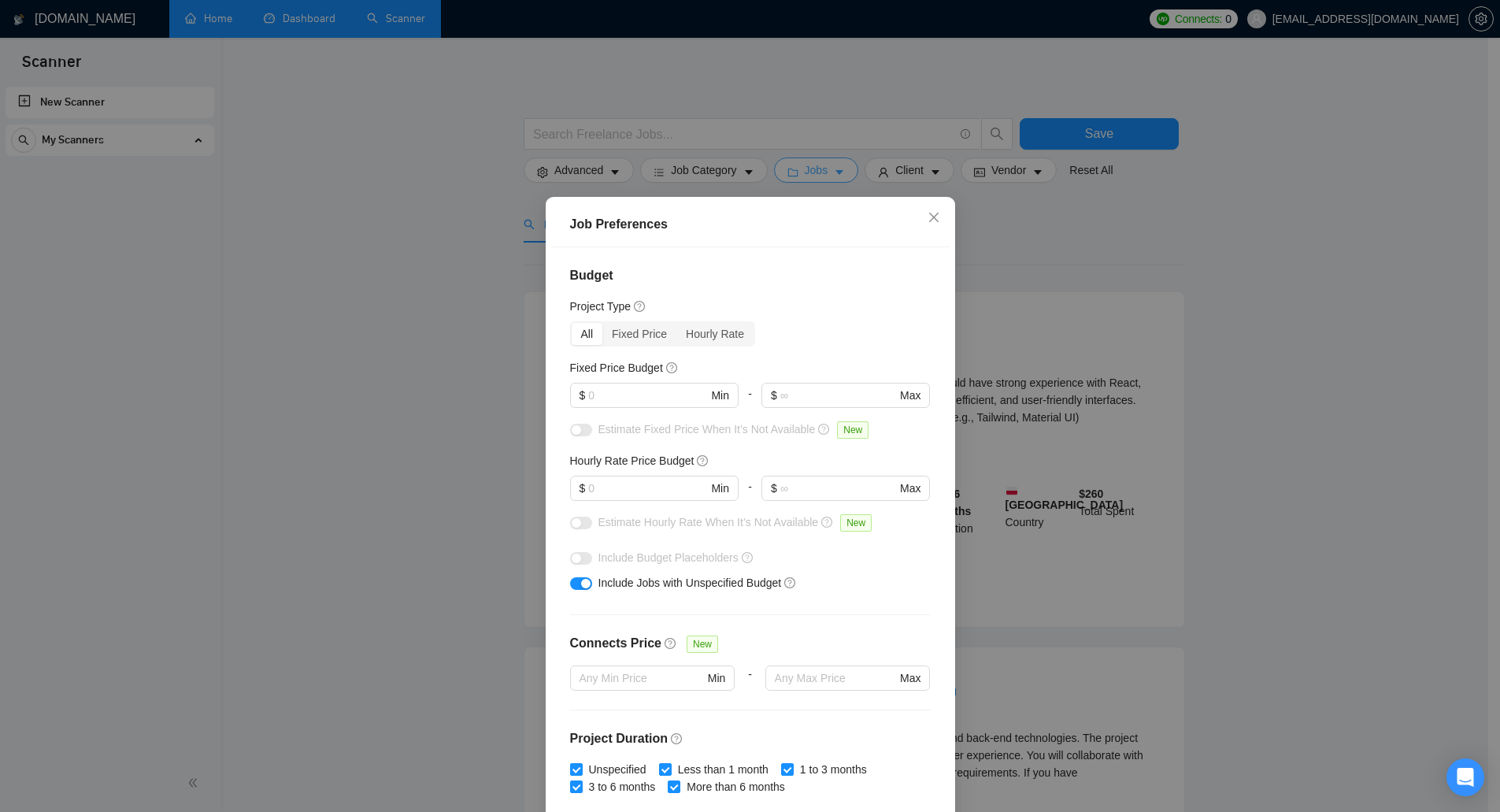
click at [823, 168] on div "Job Preferences Budget Project Type All Fixed Price Hourly Rate Fixed Price Bud…" at bounding box center [750, 406] width 1500 height 812
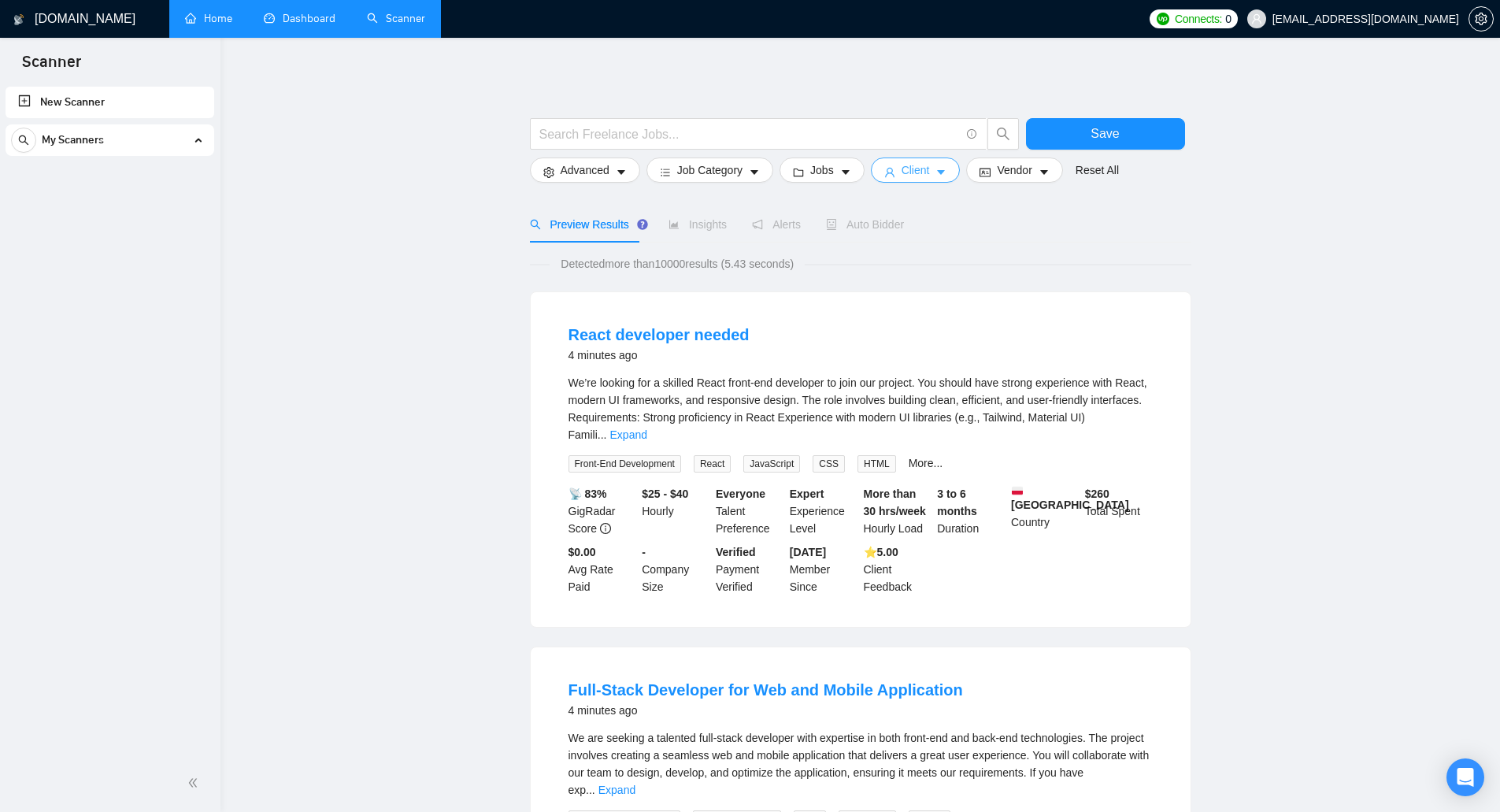
click at [893, 177] on button "Client" at bounding box center [915, 169] width 89 height 25
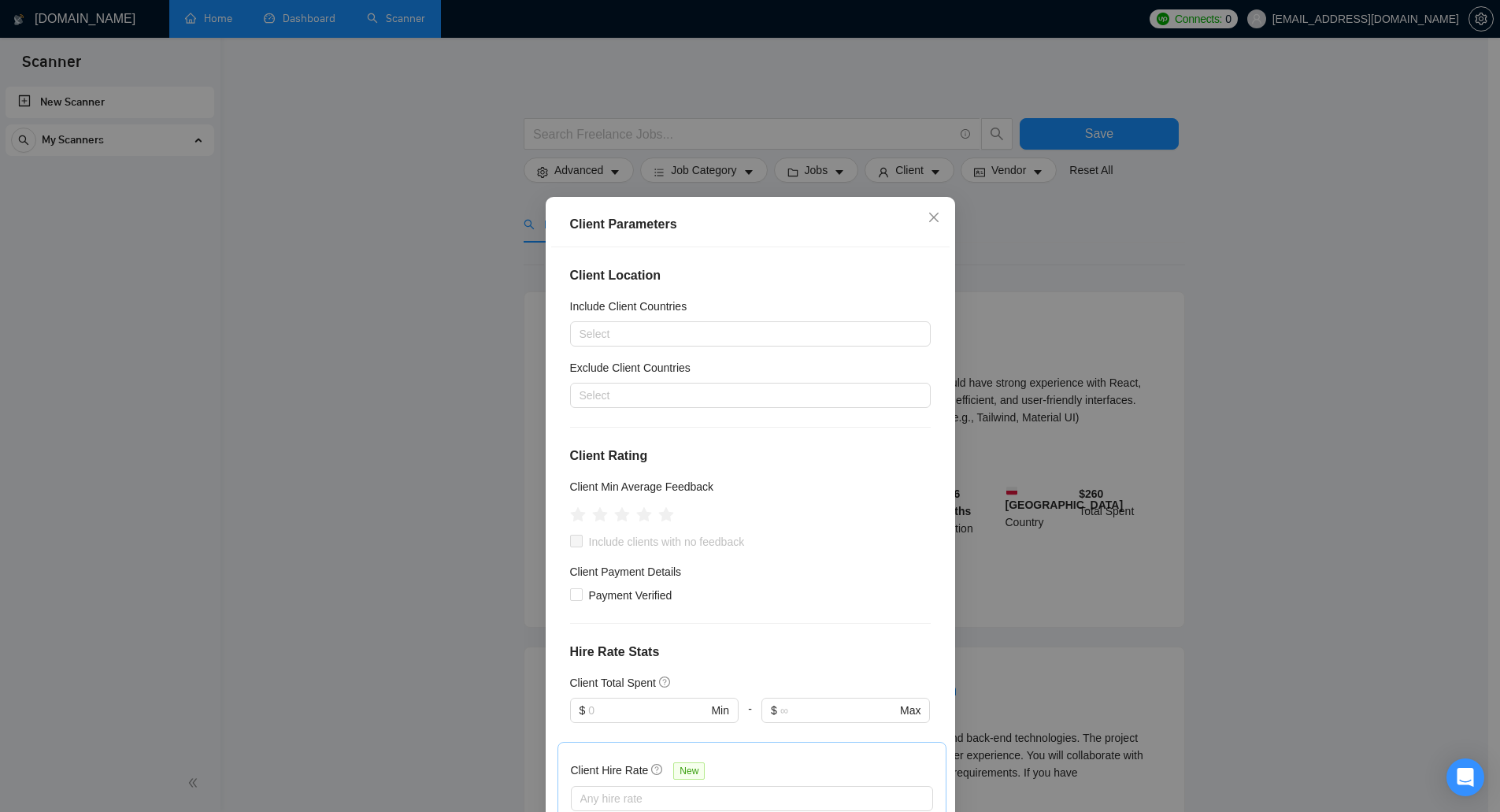
click at [1084, 296] on div "Client Parameters Client Location Include Client Countries Select Exclude Clien…" at bounding box center [750, 406] width 1500 height 812
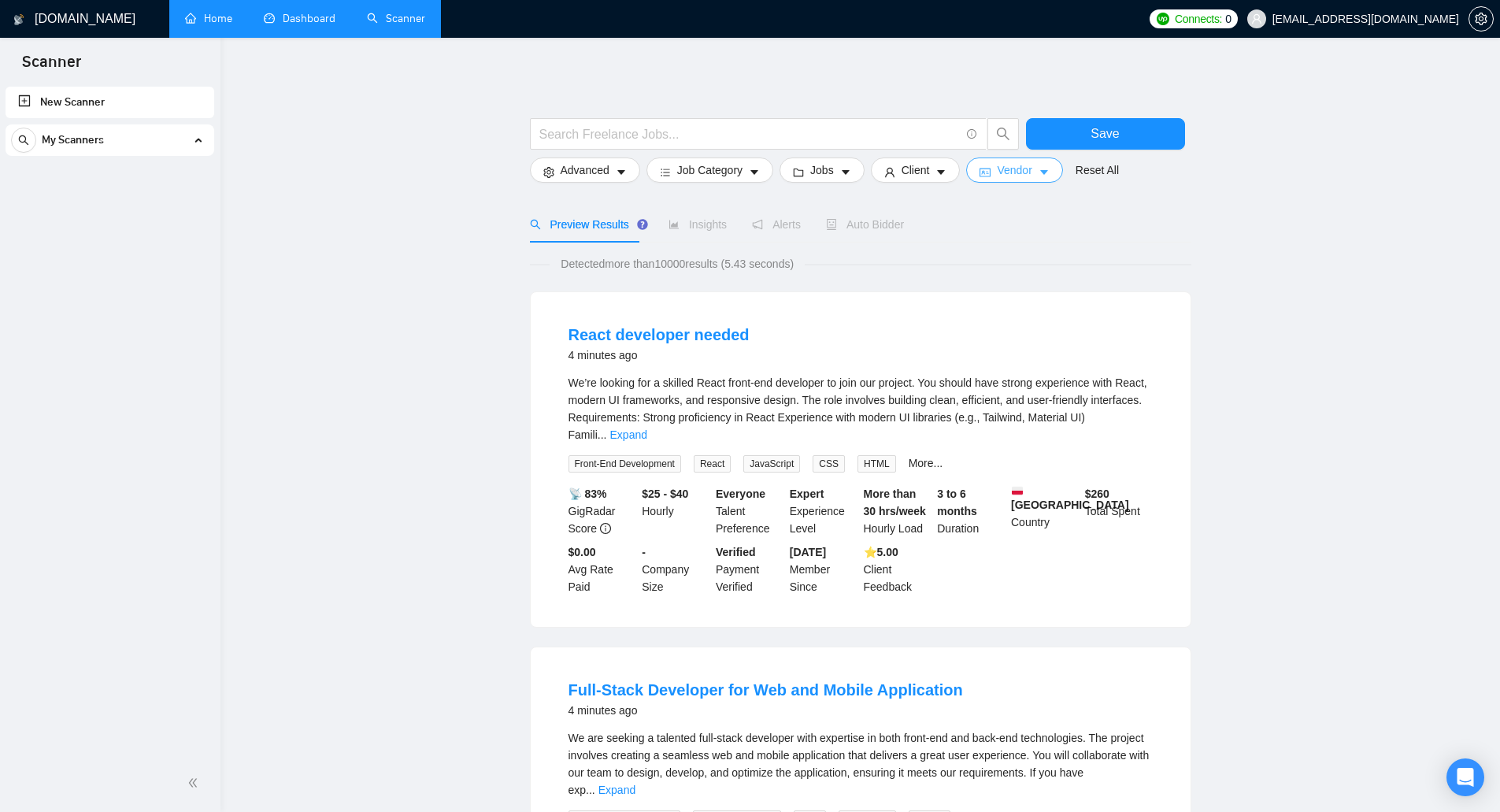
click at [1023, 177] on span "Vendor" at bounding box center [1014, 169] width 35 height 17
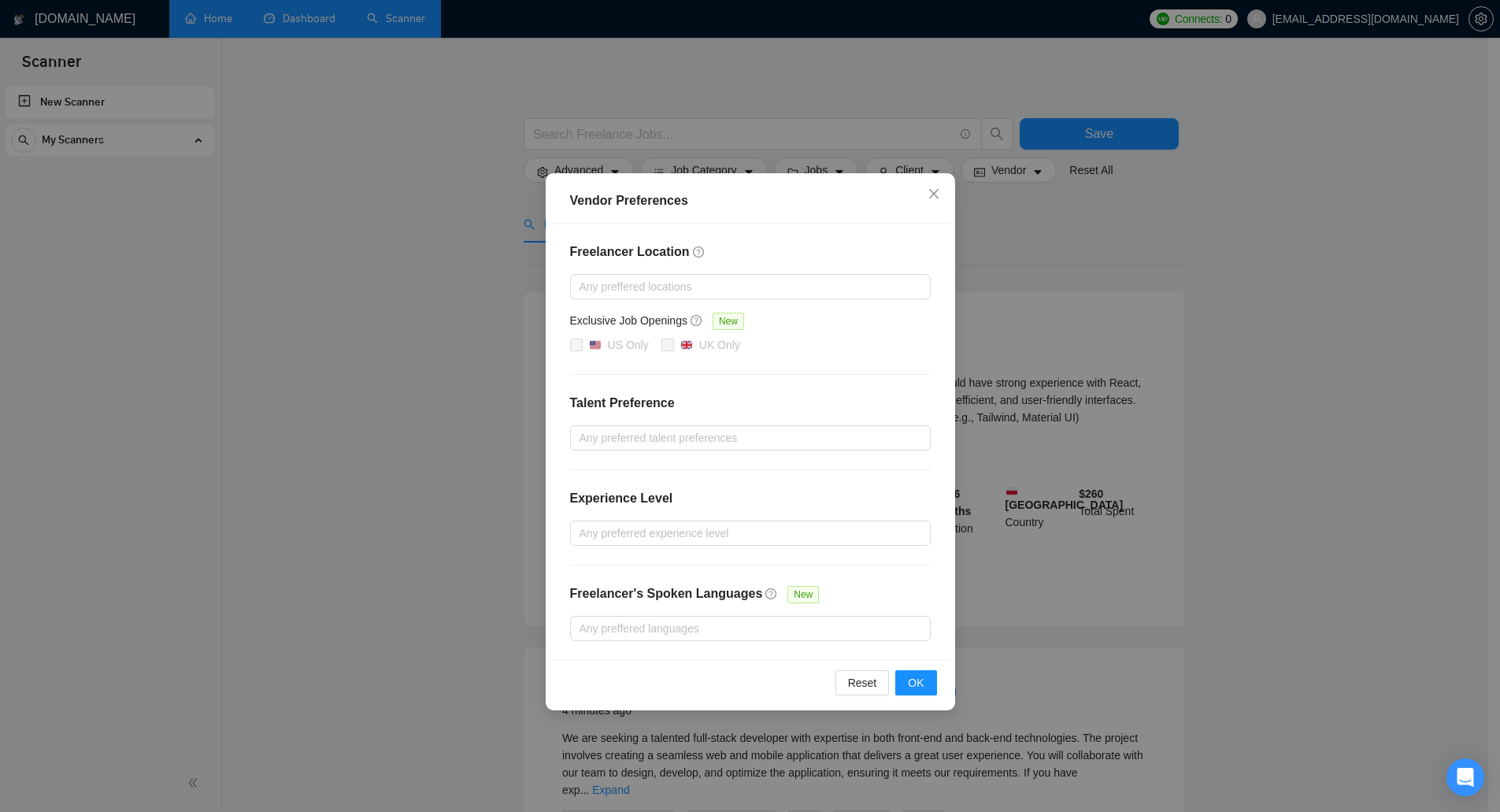
click at [1024, 233] on div "Vendor Preferences Freelancer Location Any preffered locations Exclusive Job Op…" at bounding box center [750, 406] width 1500 height 812
